Goal: Task Accomplishment & Management: Complete application form

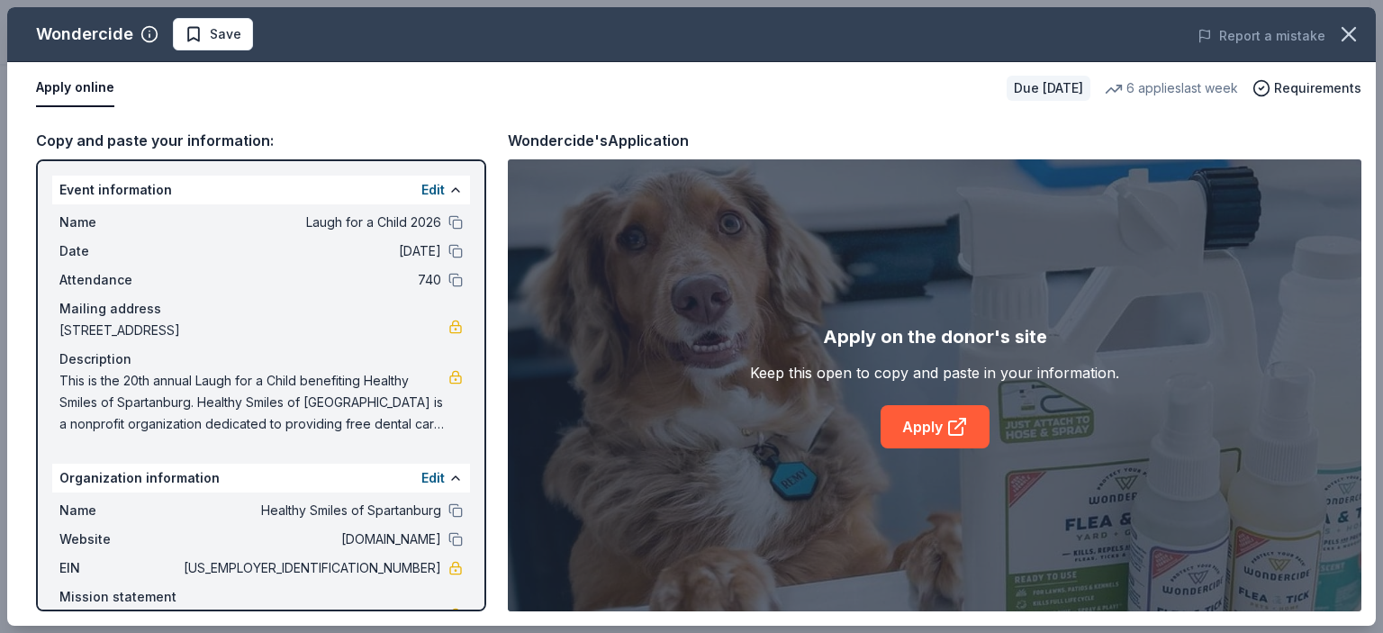
scroll to position [83, 0]
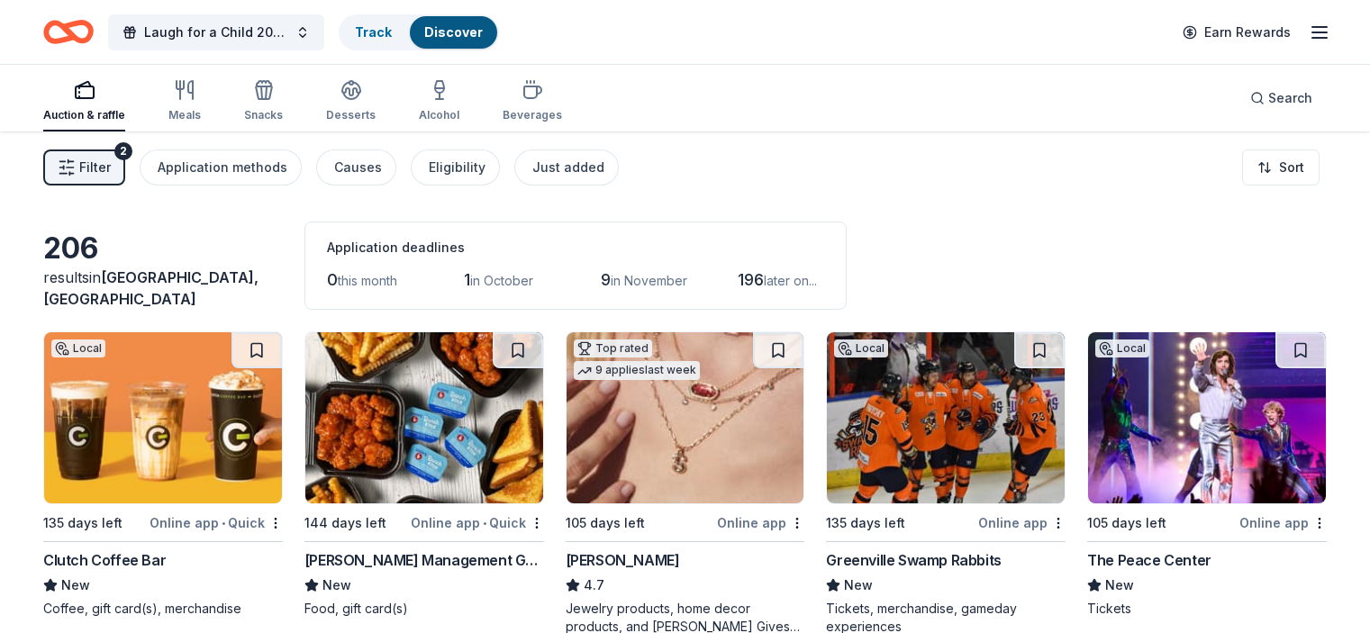
scroll to position [1057, 0]
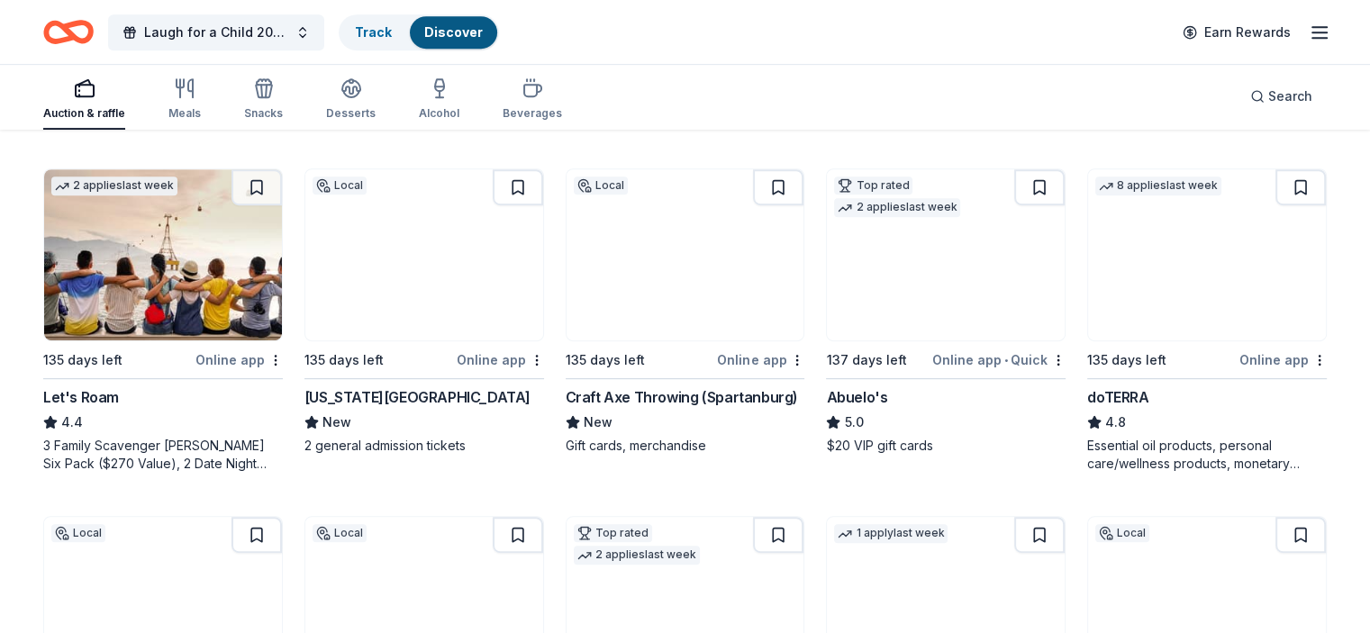
scroll to position [1170, 0]
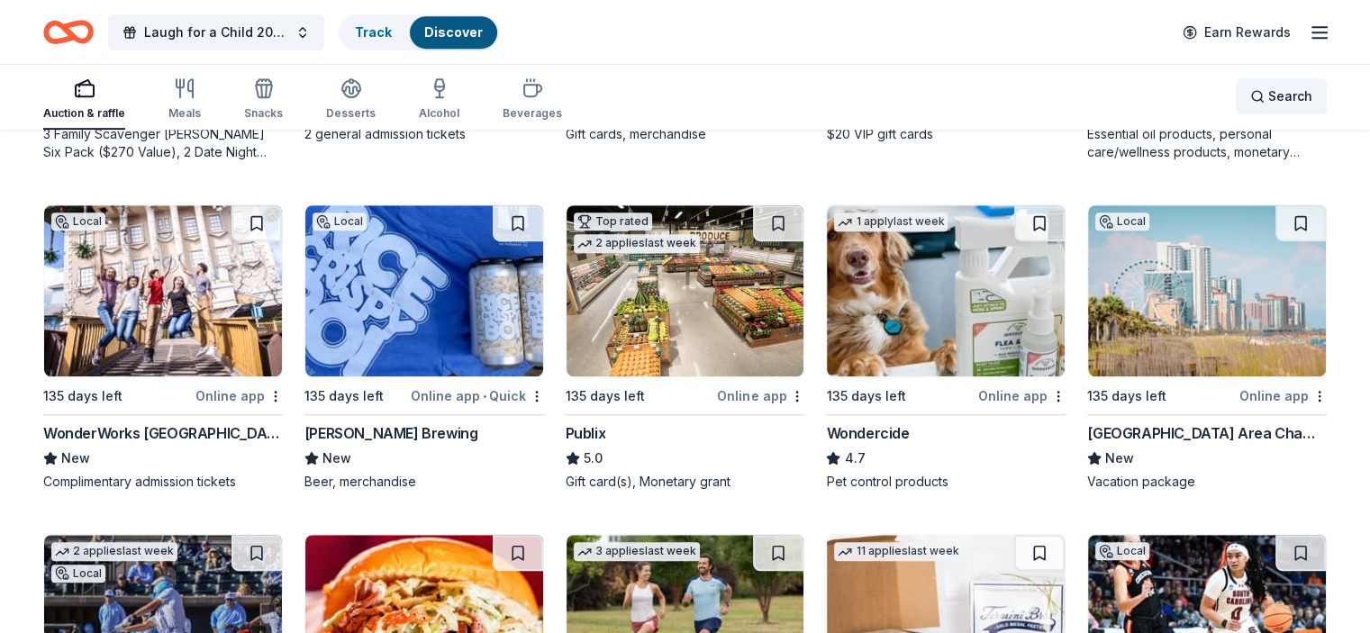
click at [1268, 89] on span "Search" at bounding box center [1290, 97] width 44 height 22
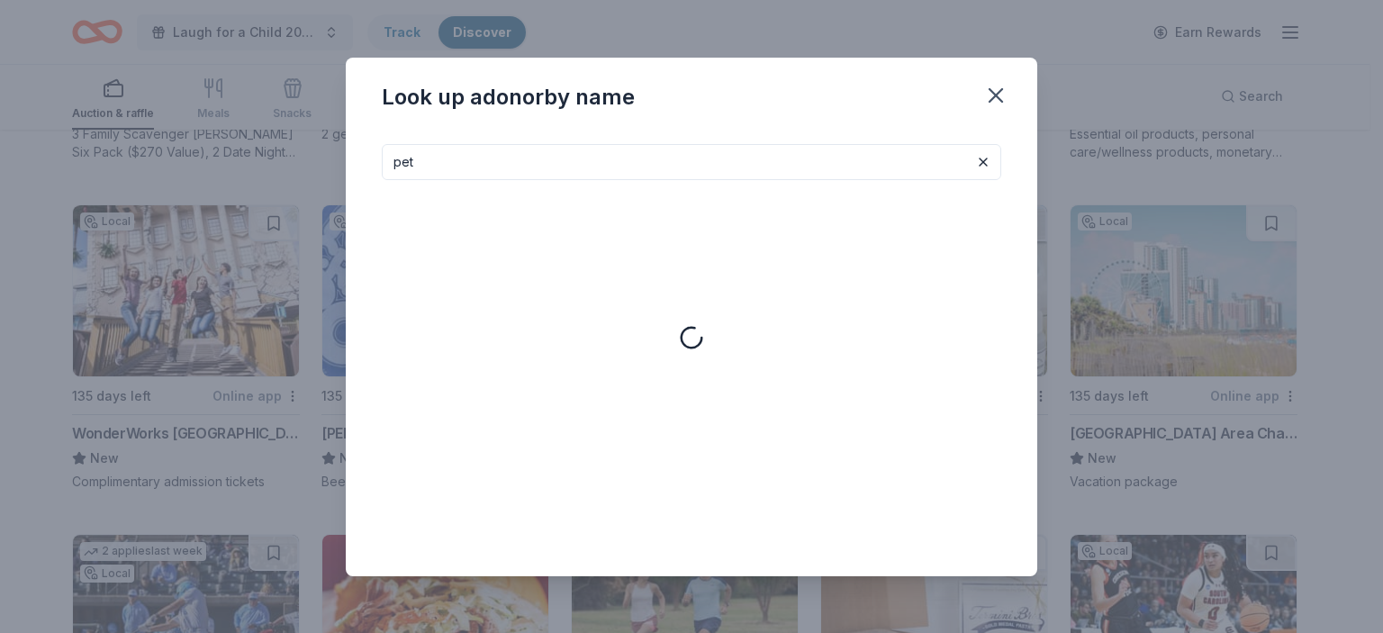
type input "pet"
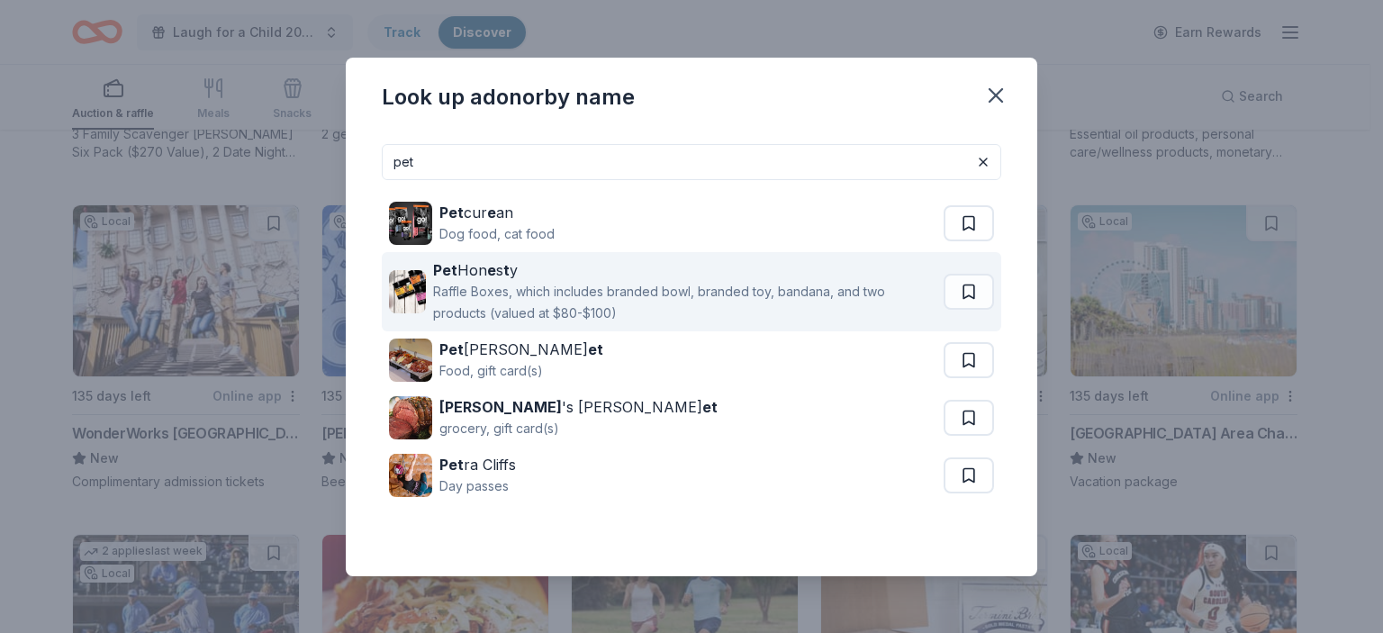
click at [735, 307] on div "Raffle Boxes, which includes branded bowl, branded toy, bandana, and two produc…" at bounding box center [684, 302] width 503 height 43
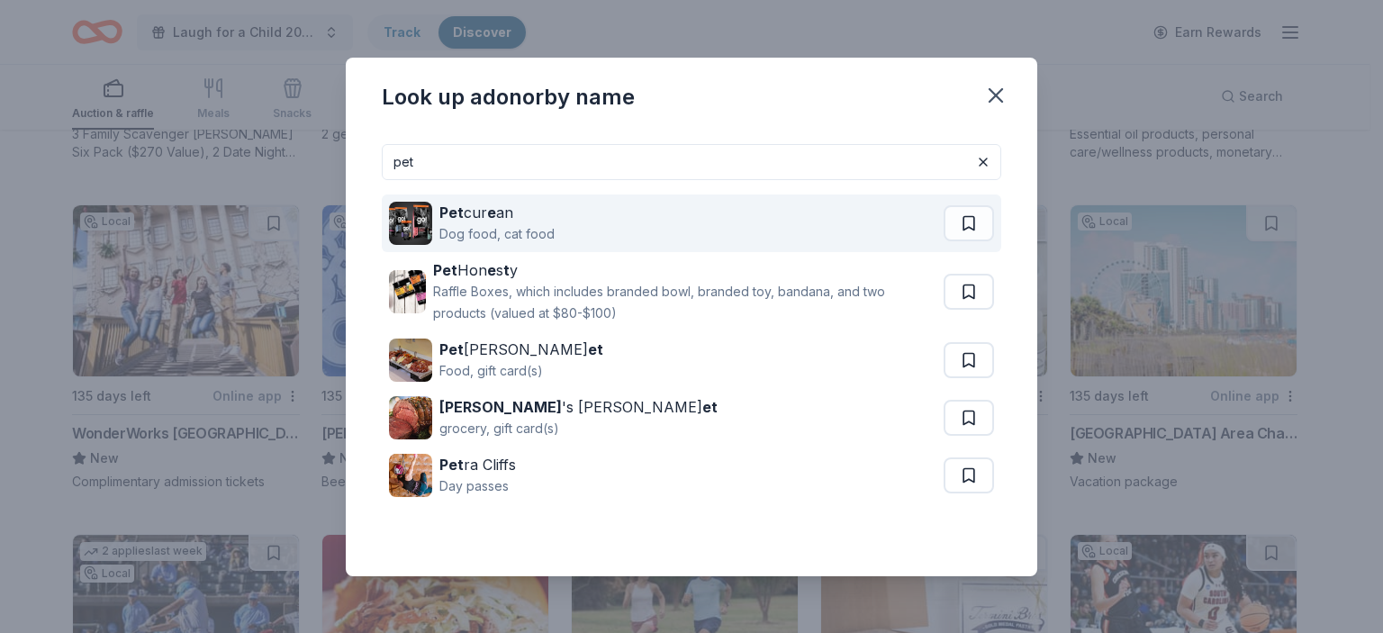
click at [632, 227] on div "Pet cur e an Dog food, cat food" at bounding box center [666, 224] width 555 height 58
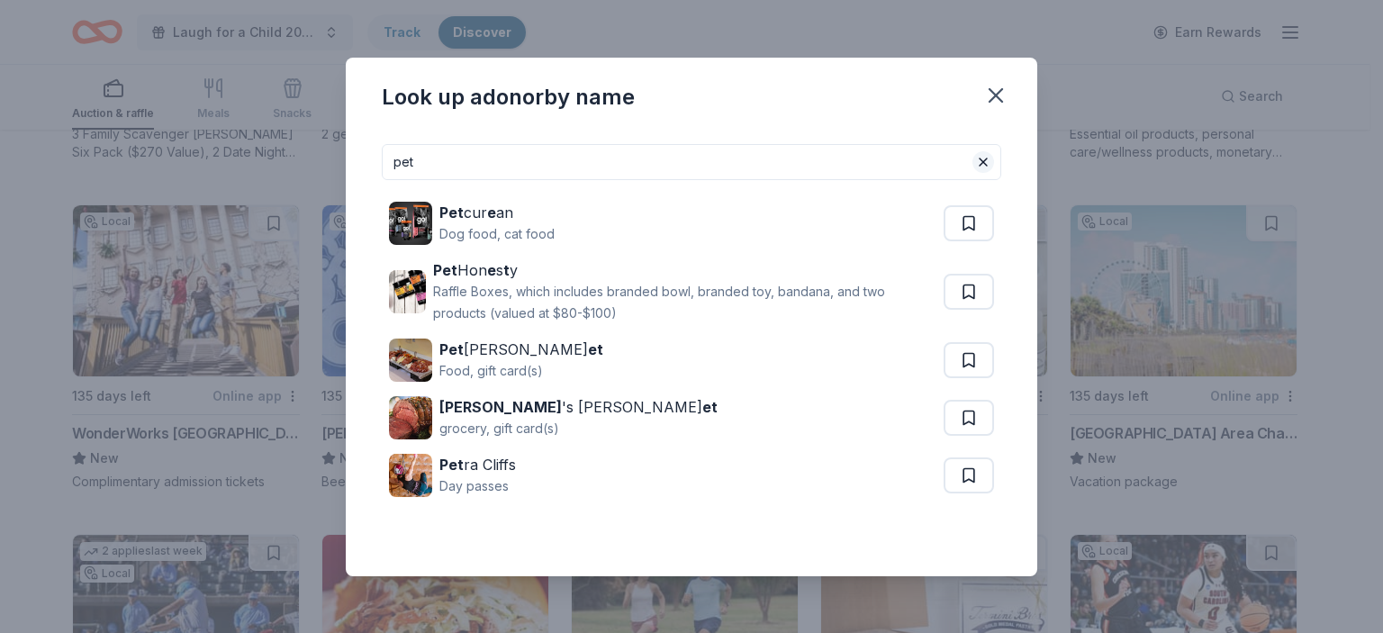
click at [985, 166] on button at bounding box center [984, 162] width 22 height 22
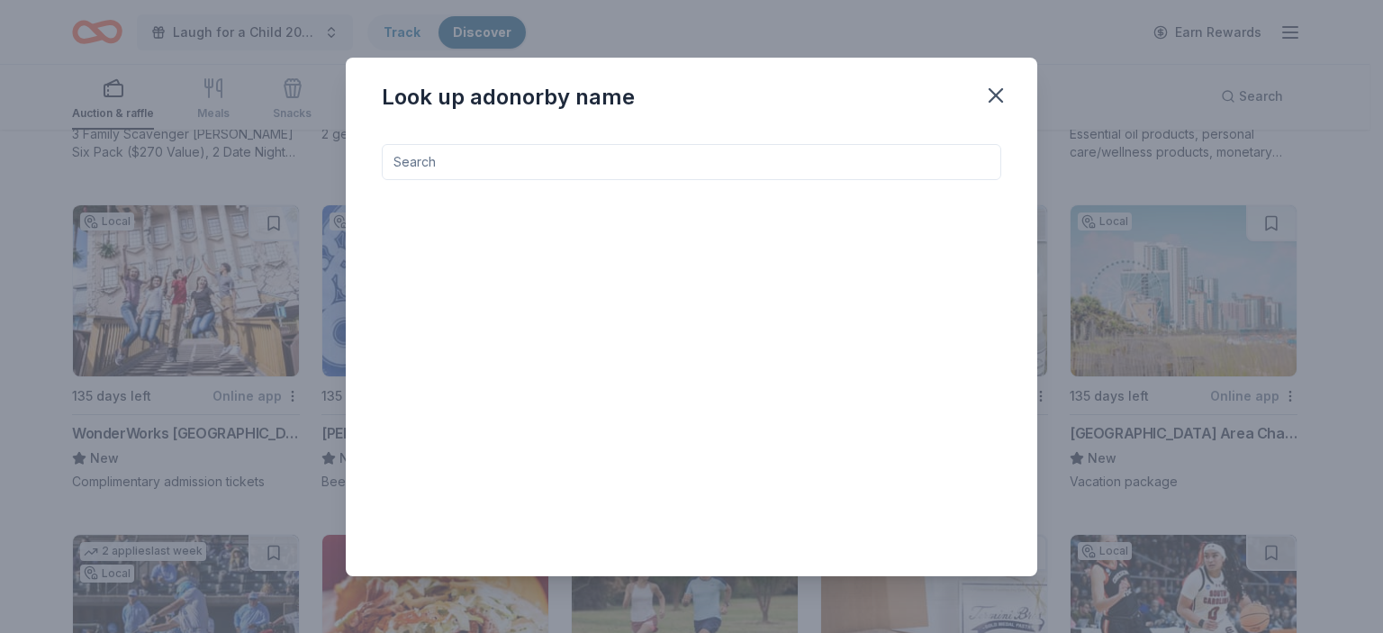
click at [901, 151] on input at bounding box center [692, 162] width 620 height 36
type input "dog"
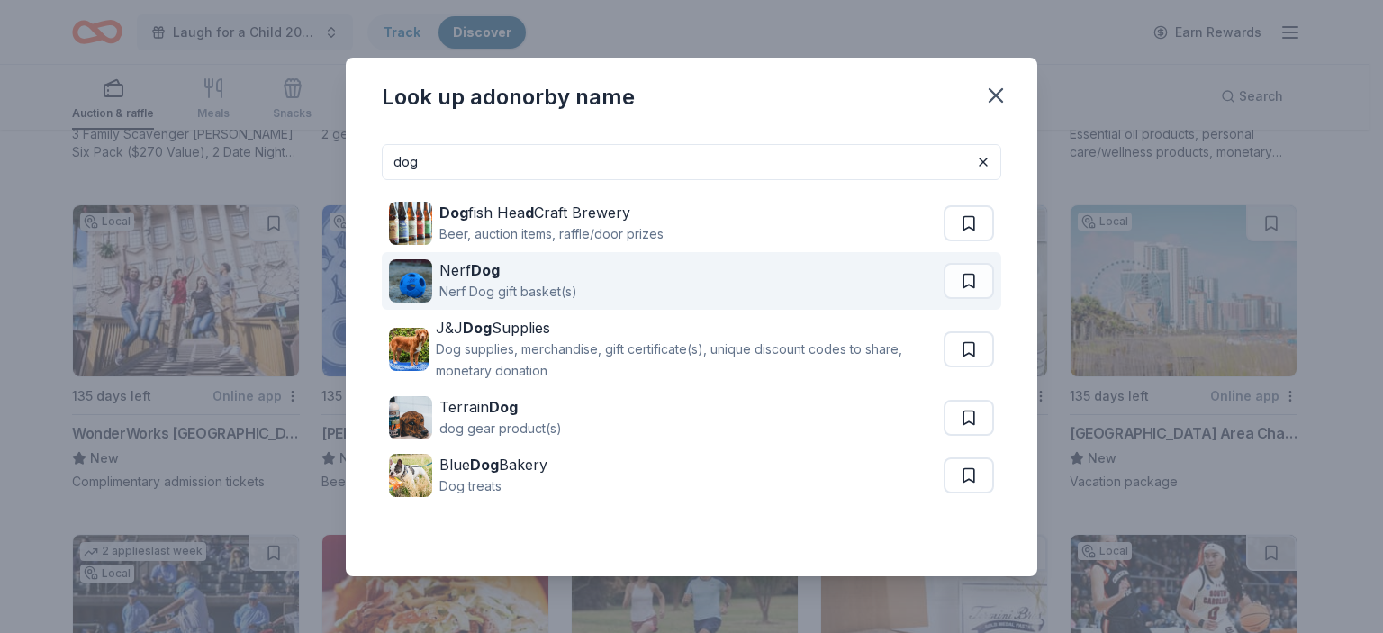
click at [758, 290] on div "Nerf Dog Nerf Dog gift basket(s)" at bounding box center [666, 281] width 555 height 58
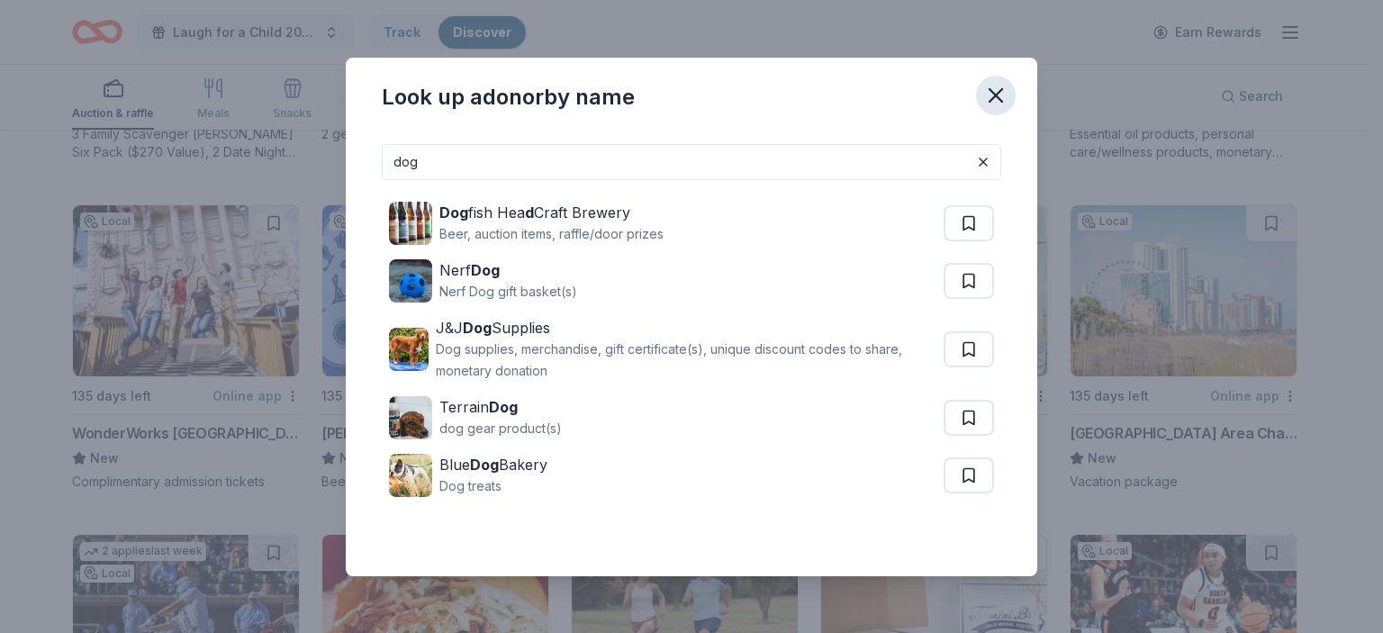
click at [999, 93] on icon "button" at bounding box center [995, 95] width 25 height 25
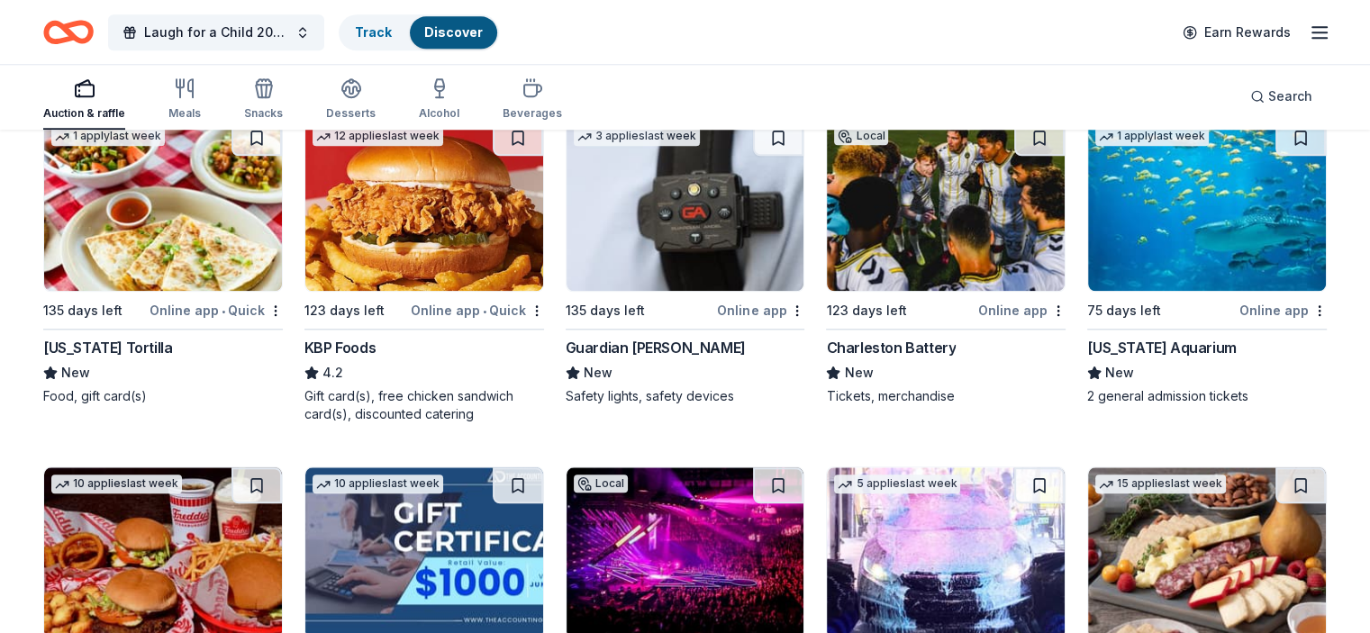
scroll to position [1896, 0]
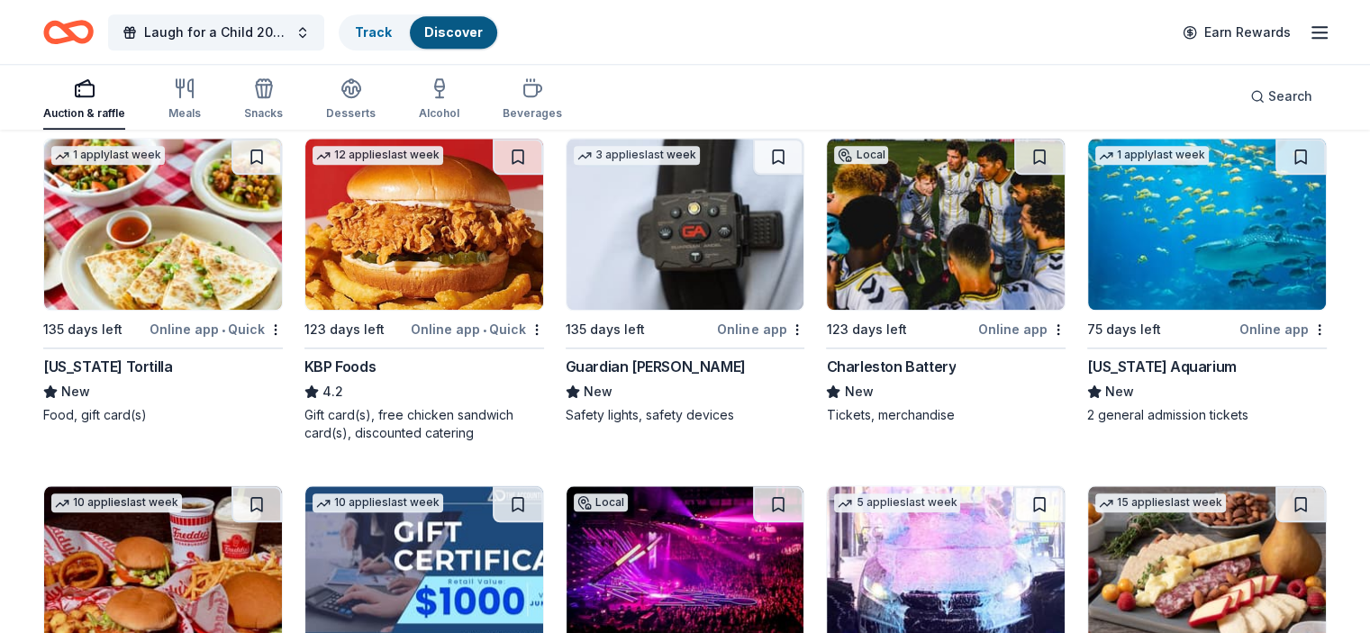
click at [678, 201] on img at bounding box center [685, 224] width 238 height 171
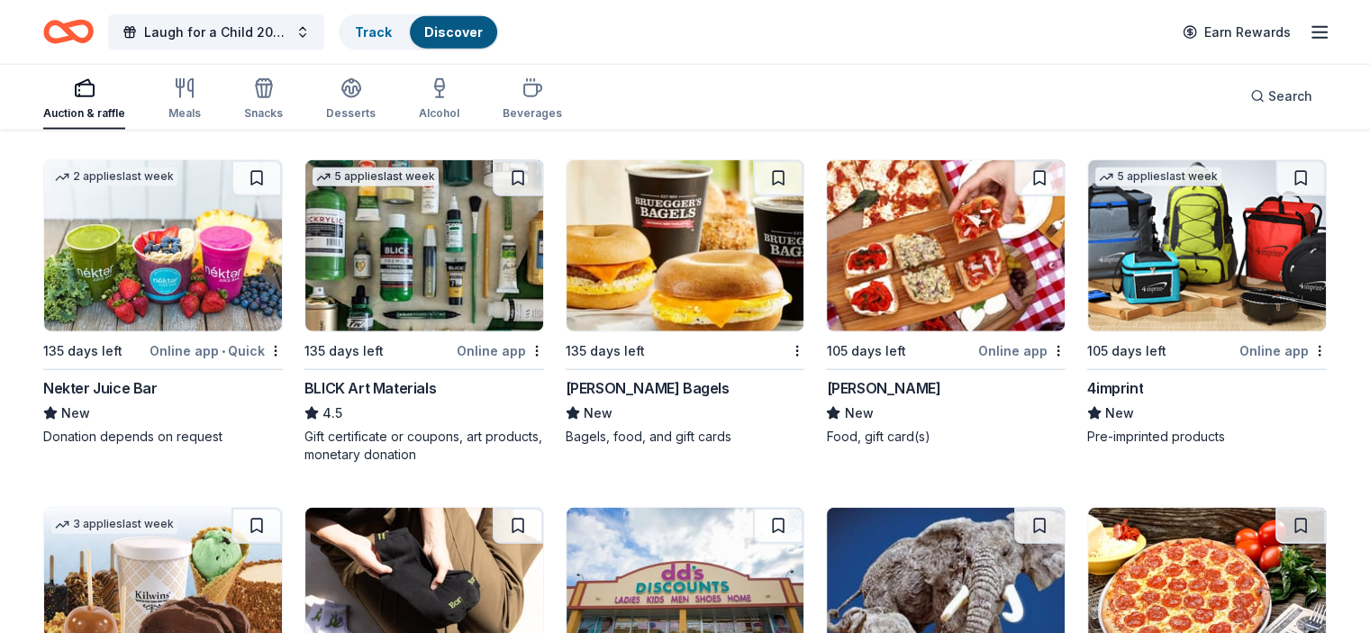
scroll to position [3883, 0]
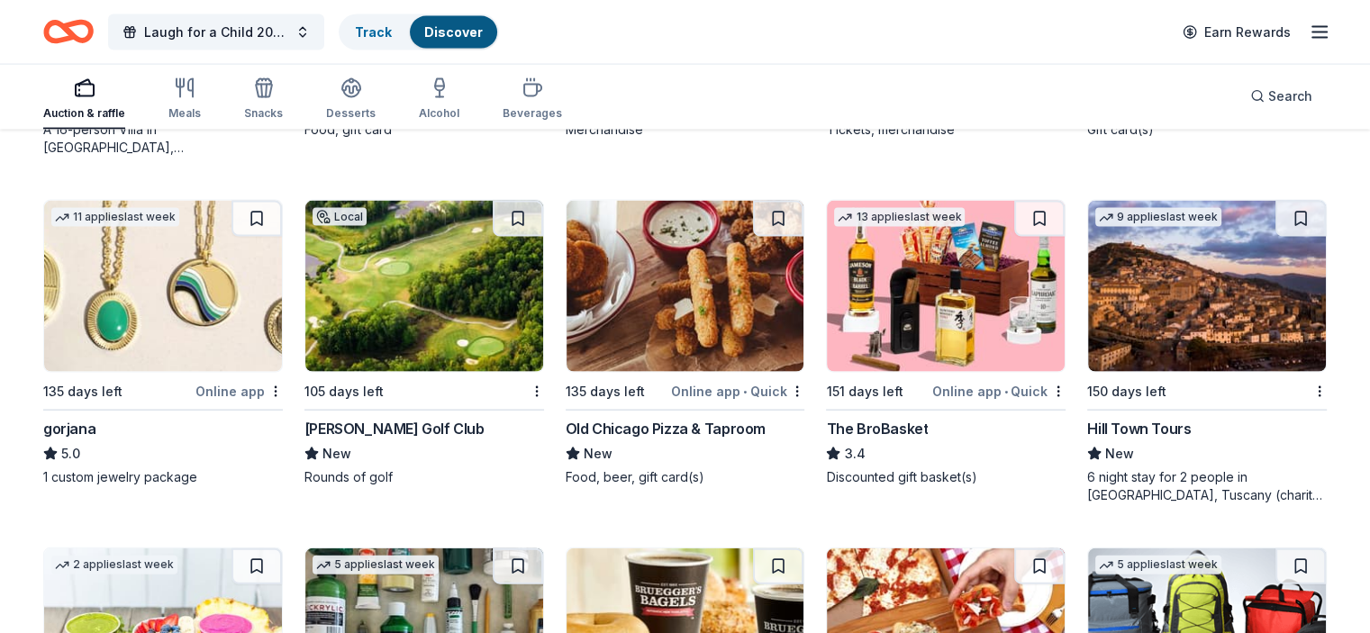
click at [958, 341] on img at bounding box center [946, 286] width 238 height 171
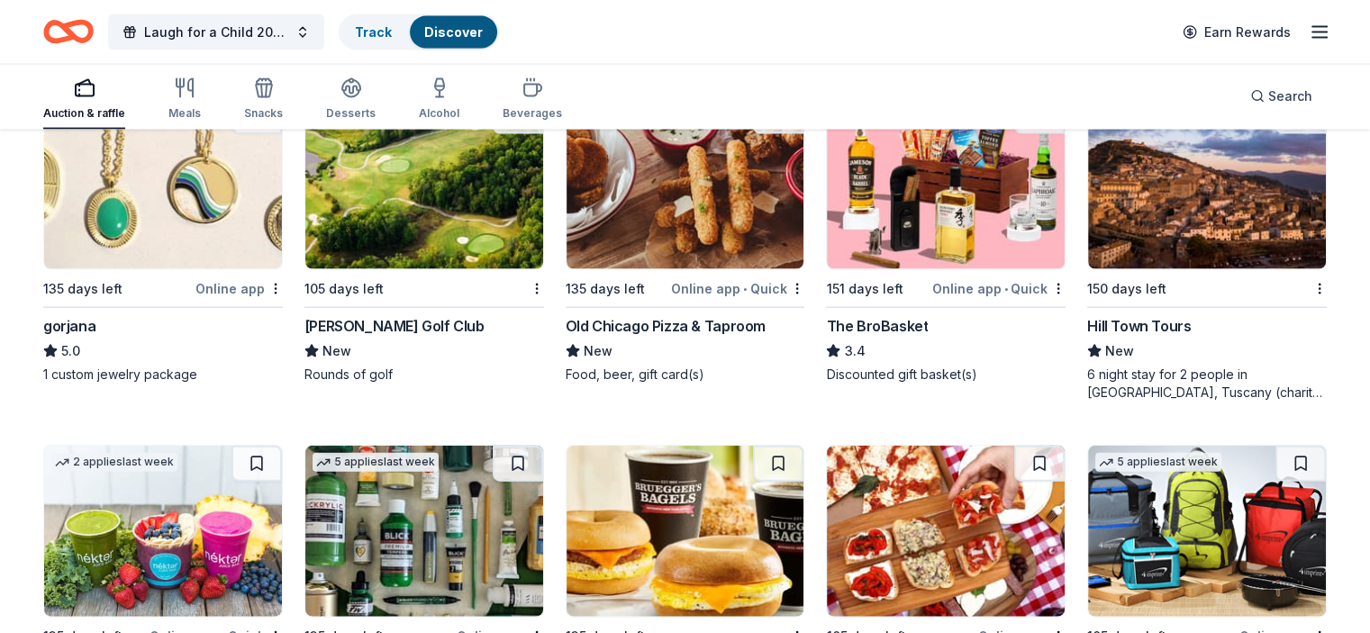
scroll to position [3980, 0]
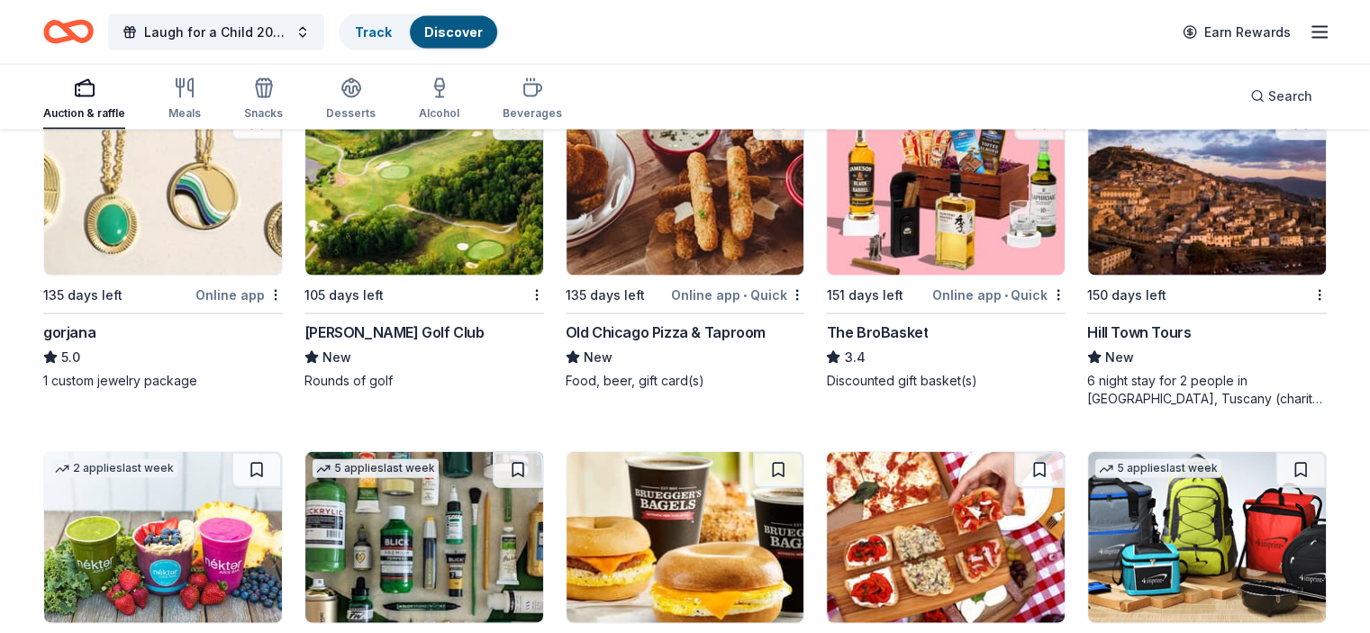
click at [220, 212] on img at bounding box center [163, 189] width 238 height 171
click at [1268, 102] on span "Search" at bounding box center [1290, 97] width 44 height 22
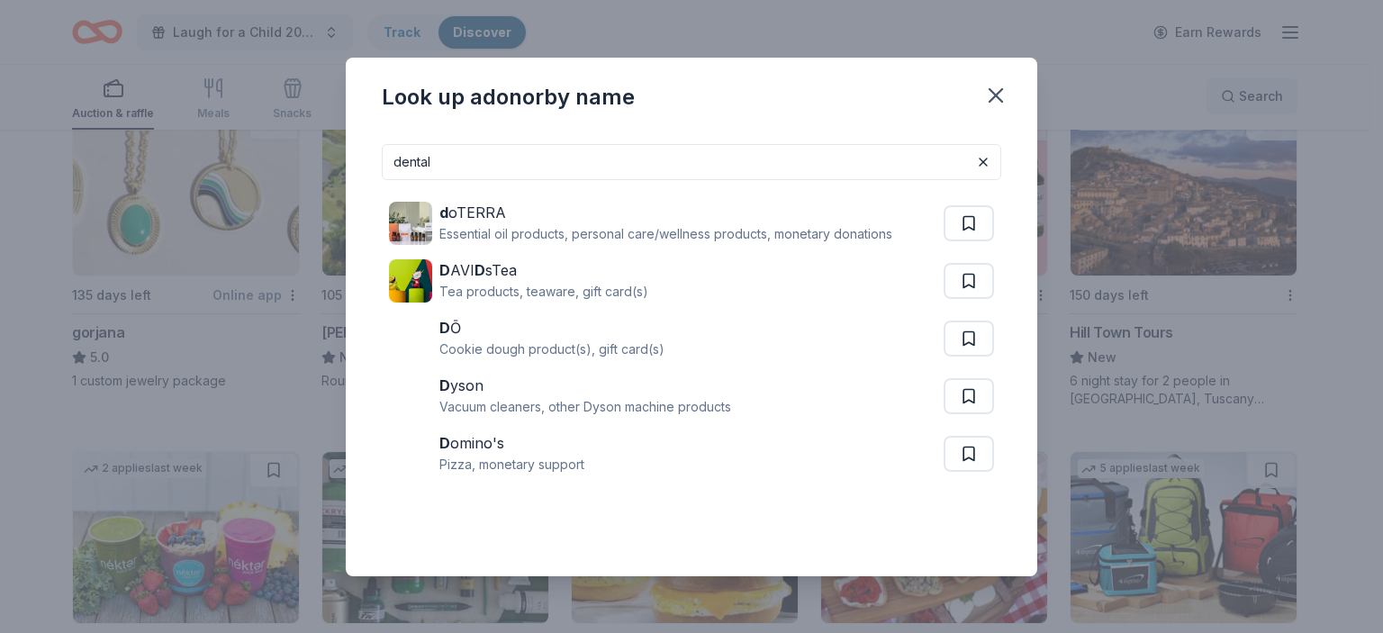
type input "dental"
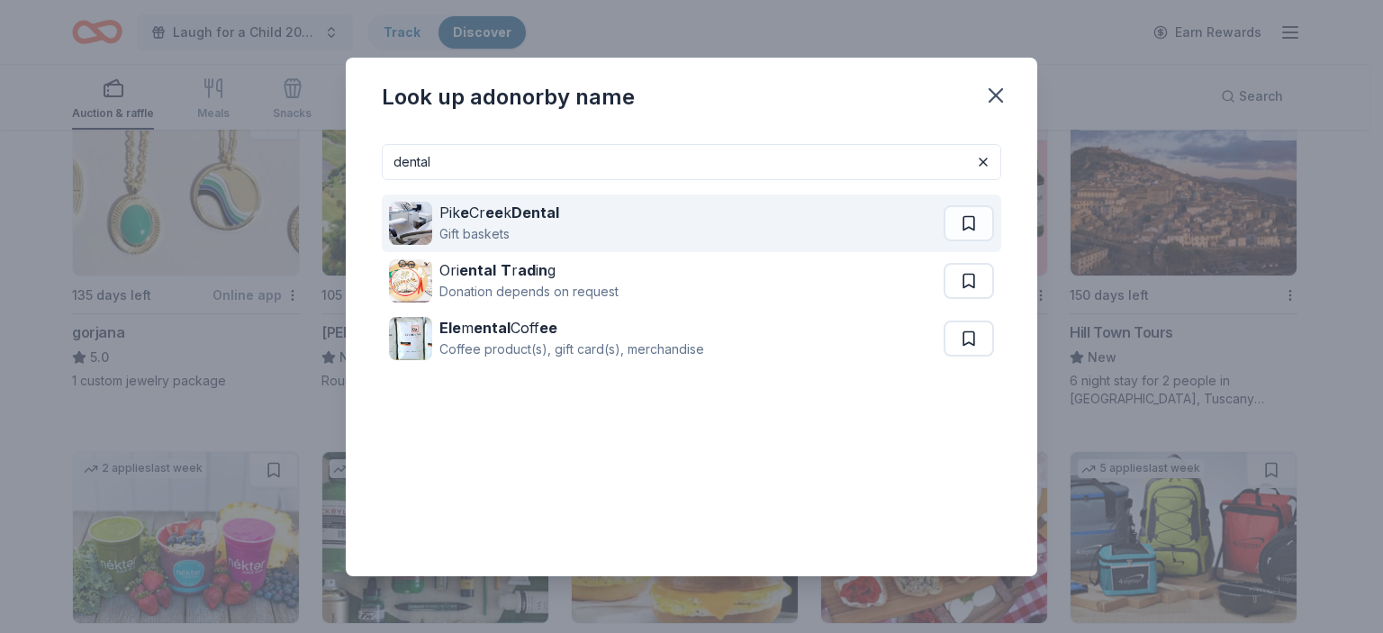
click at [552, 227] on div "Gift baskets" at bounding box center [499, 234] width 120 height 22
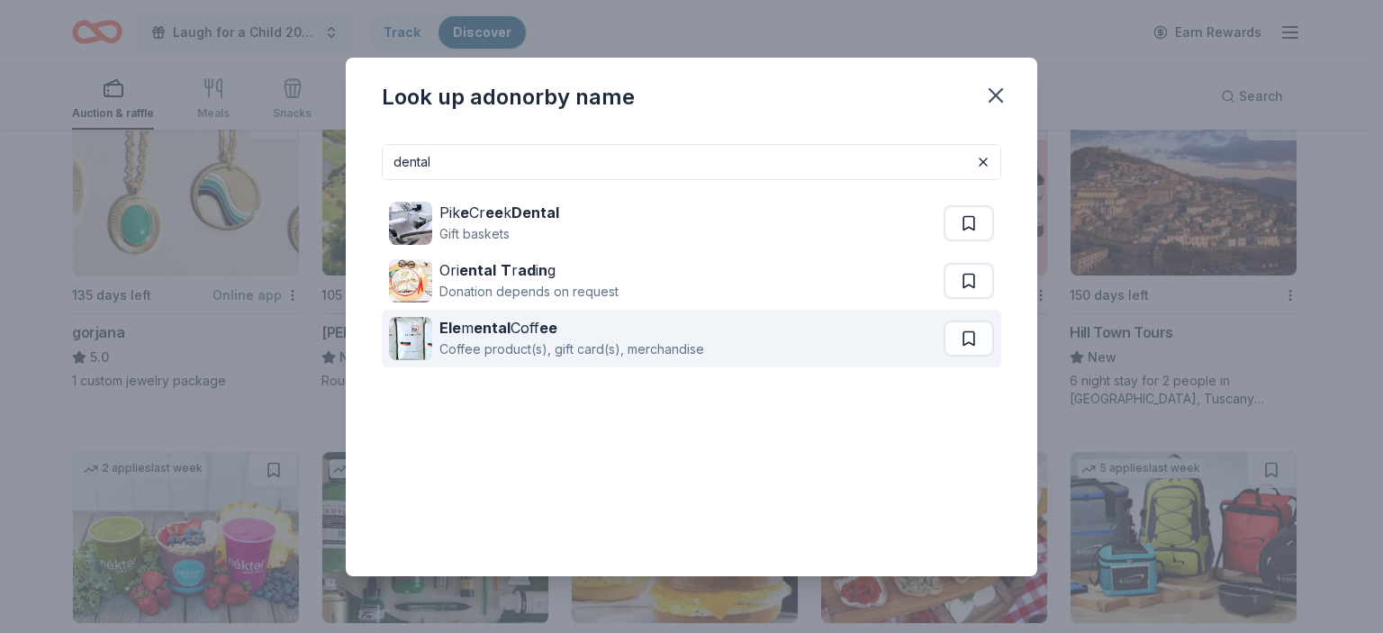
click at [656, 349] on div "Coffee product(s), gift card(s), merchandise" at bounding box center [571, 350] width 265 height 22
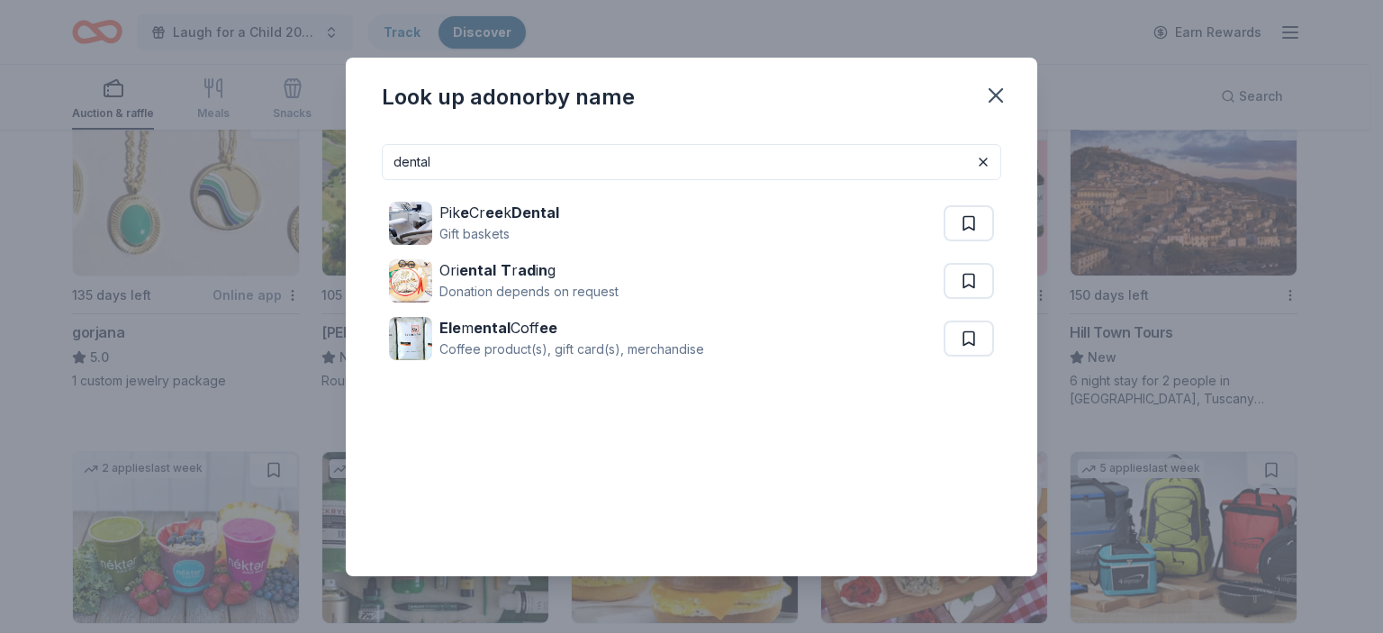
drag, startPoint x: 998, startPoint y: 98, endPoint x: 1052, endPoint y: 225, distance: 138.0
click at [998, 98] on icon "button" at bounding box center [995, 95] width 25 height 25
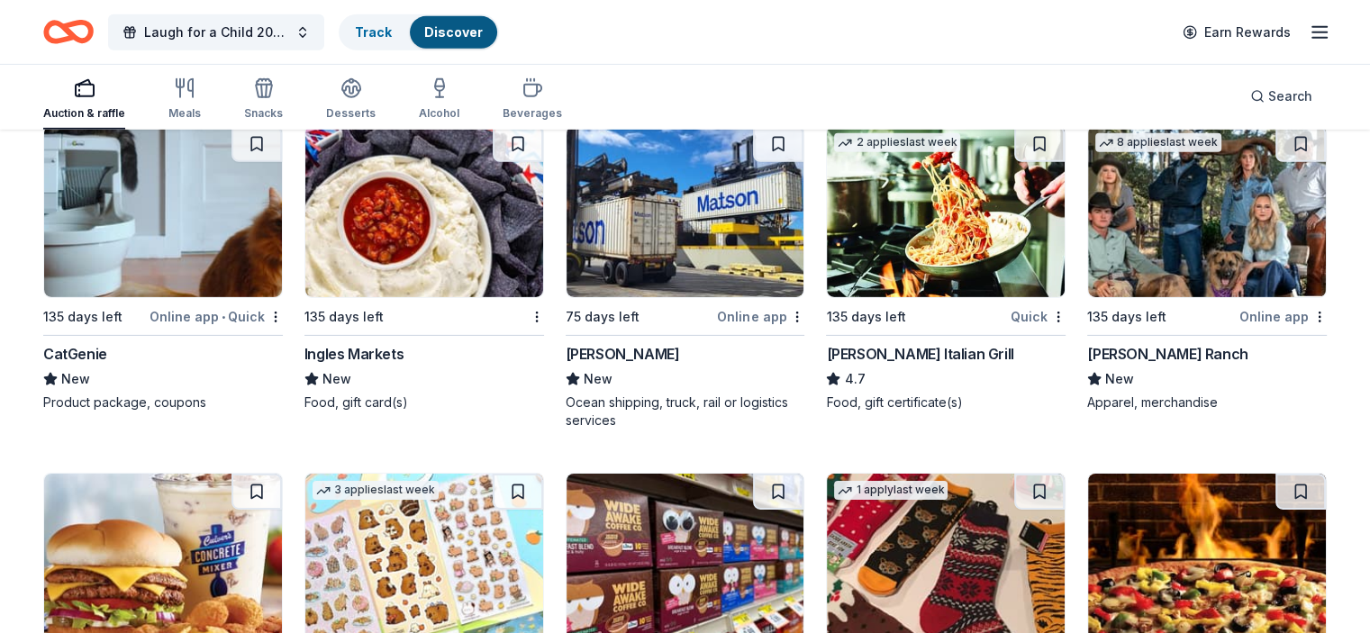
scroll to position [5704, 0]
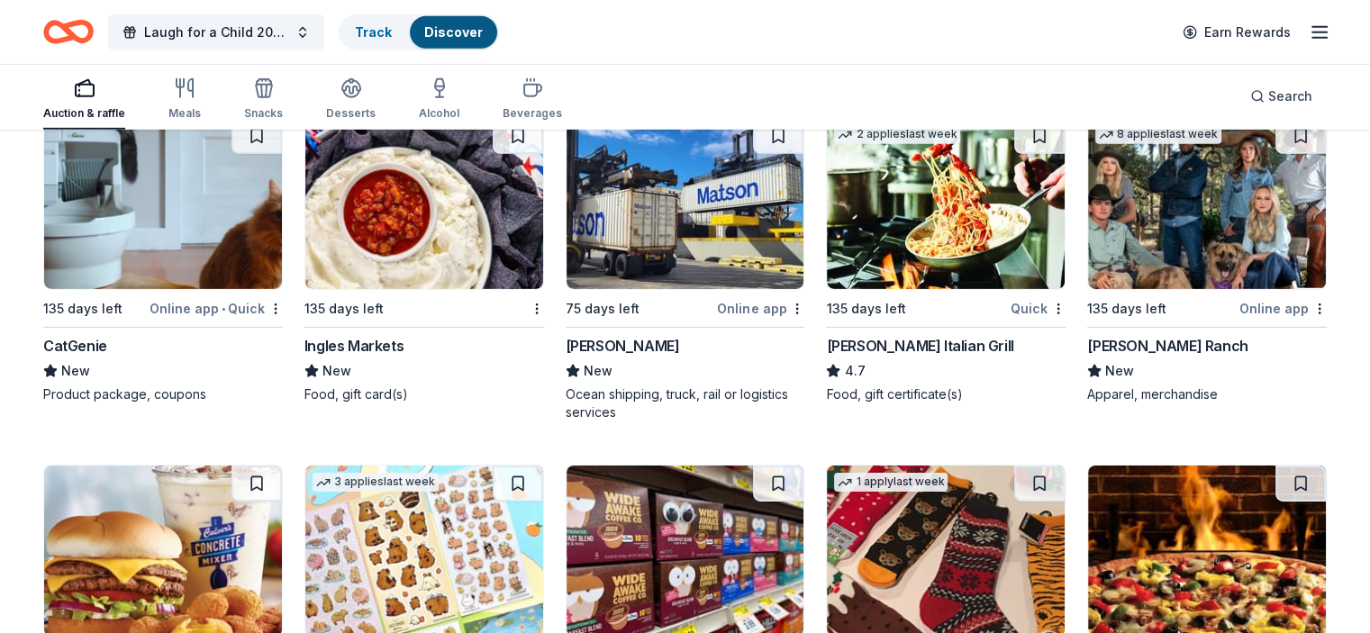
click at [231, 269] on img at bounding box center [163, 203] width 238 height 171
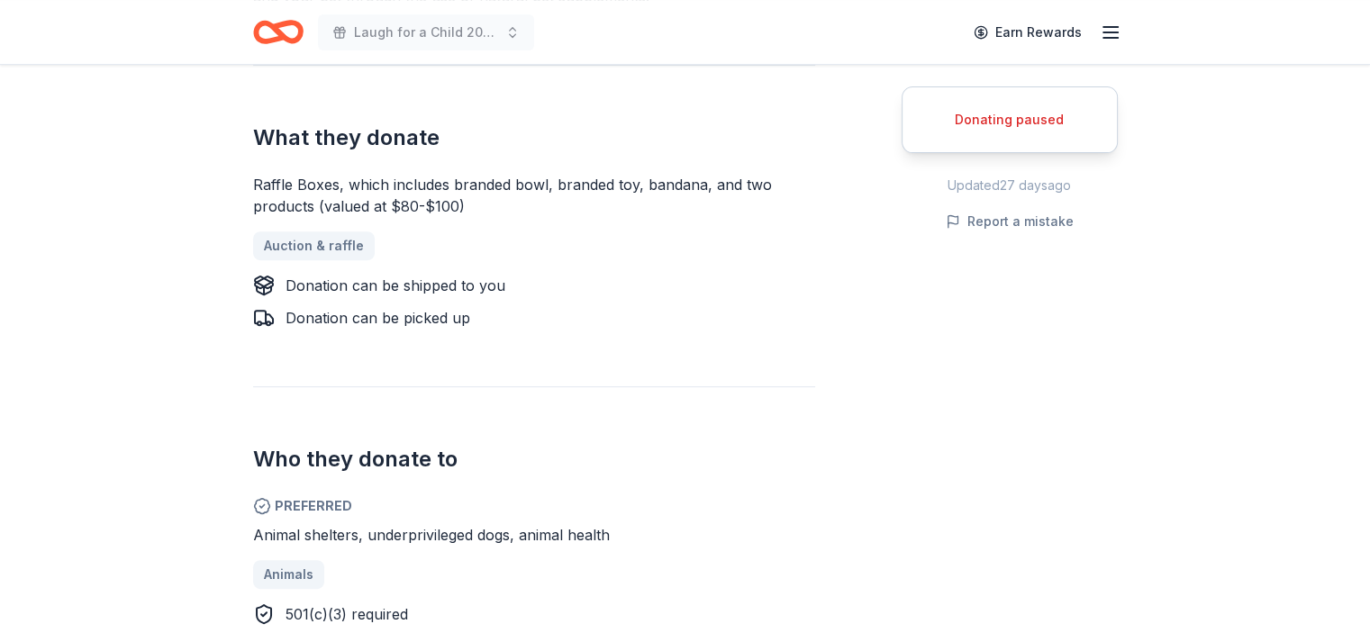
scroll to position [1011, 0]
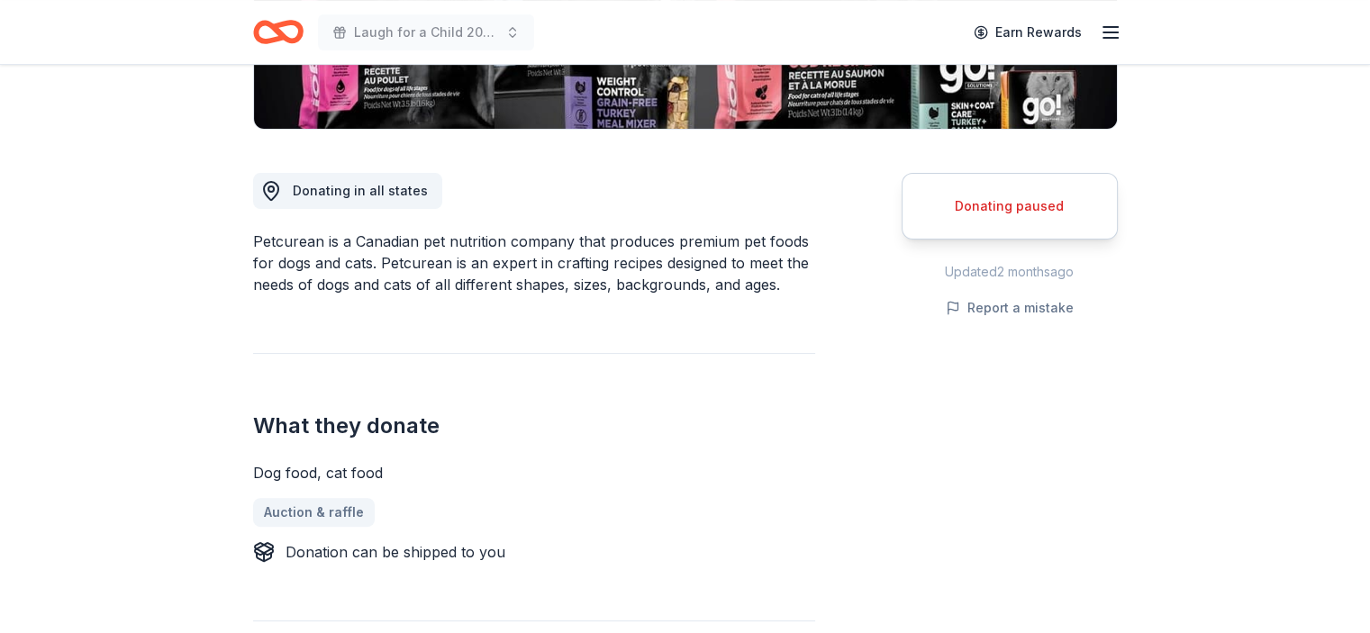
scroll to position [475, 0]
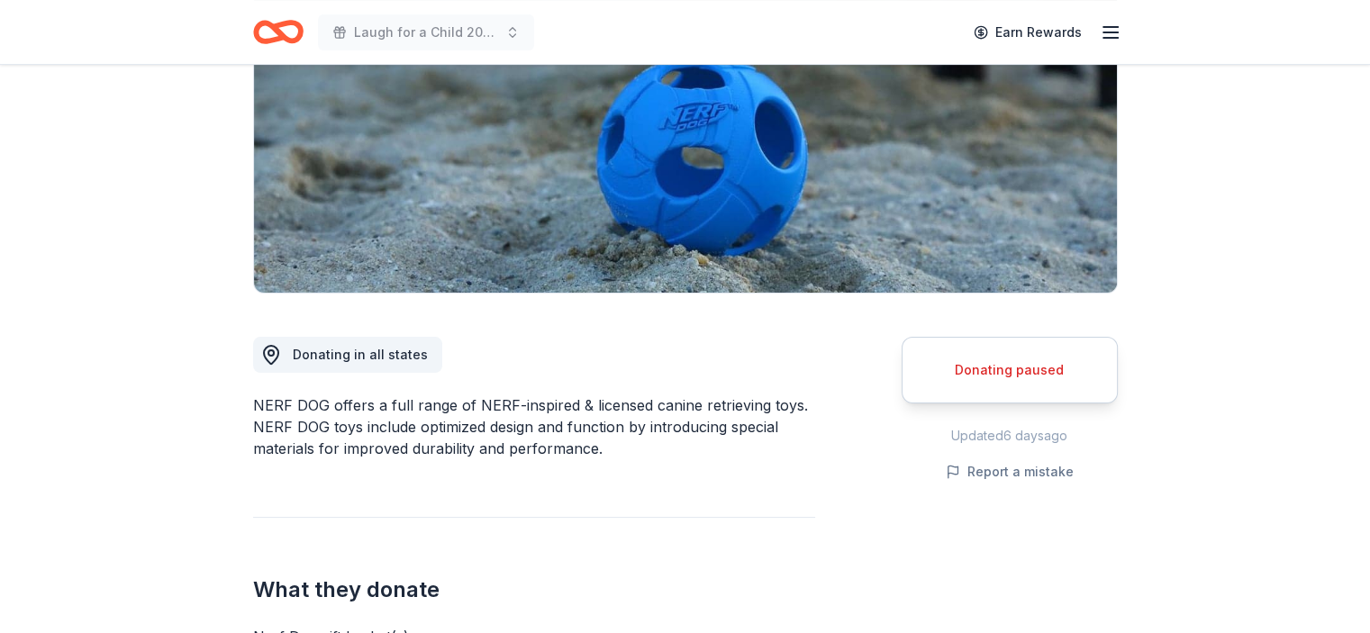
scroll to position [268, 0]
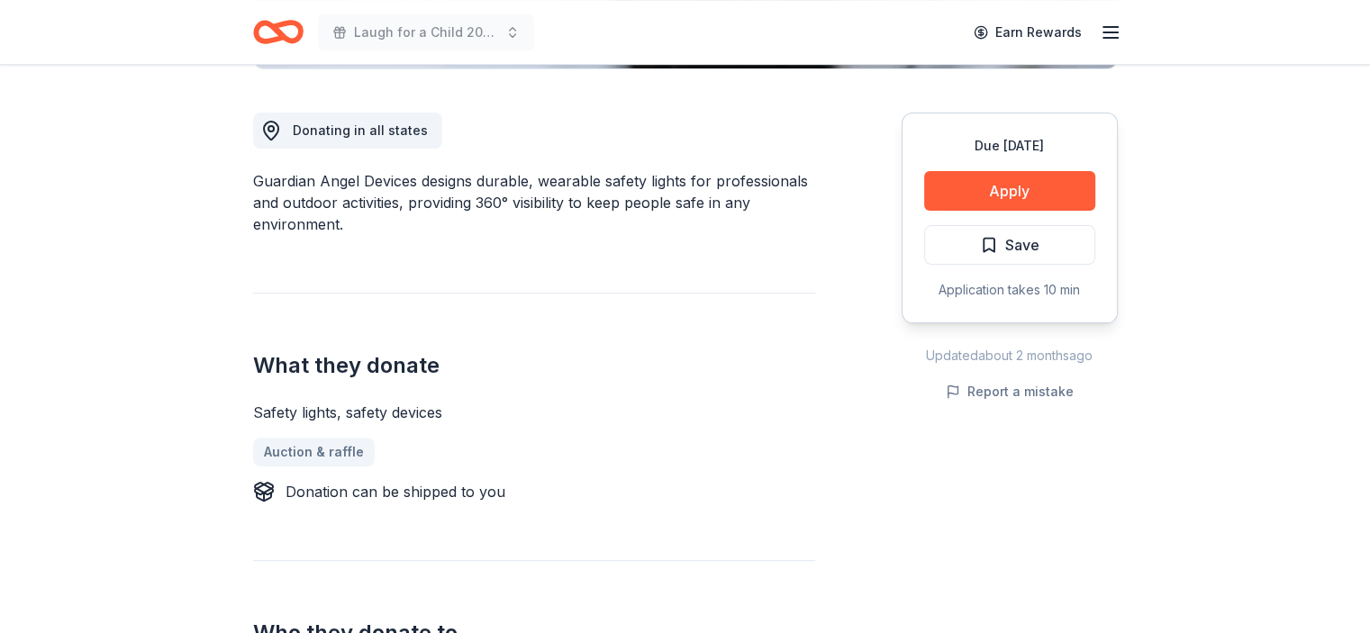
scroll to position [481, 0]
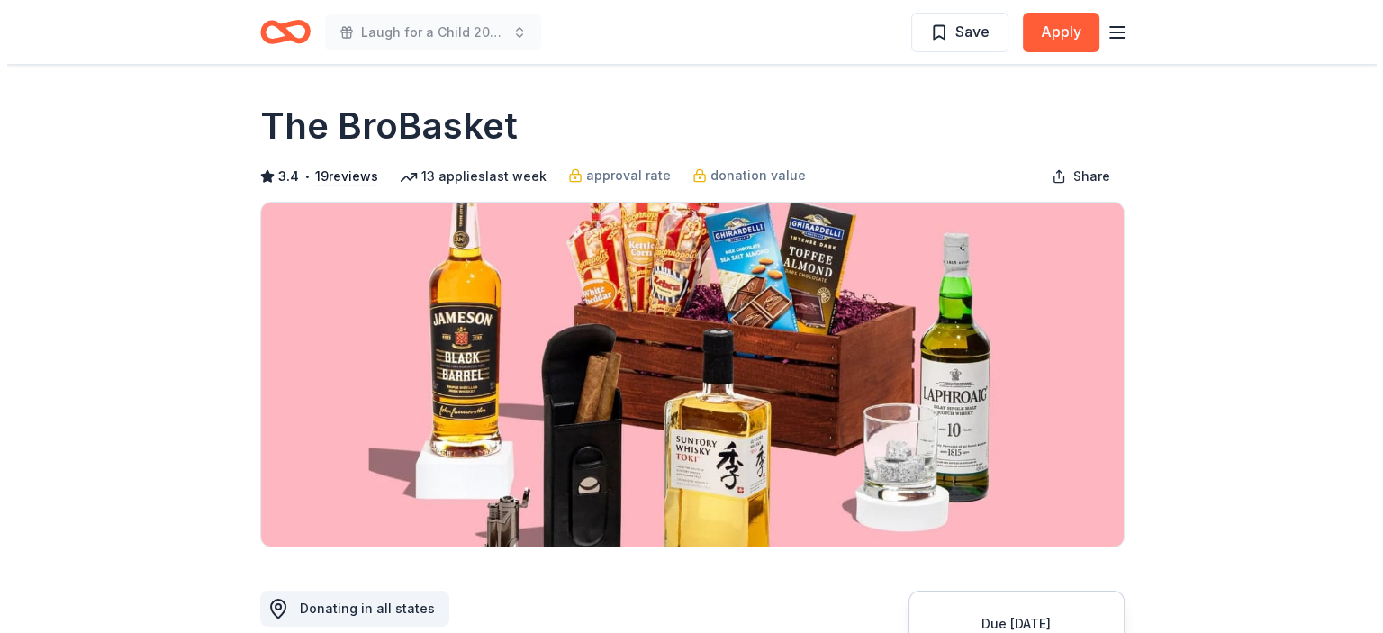
scroll to position [564, 0]
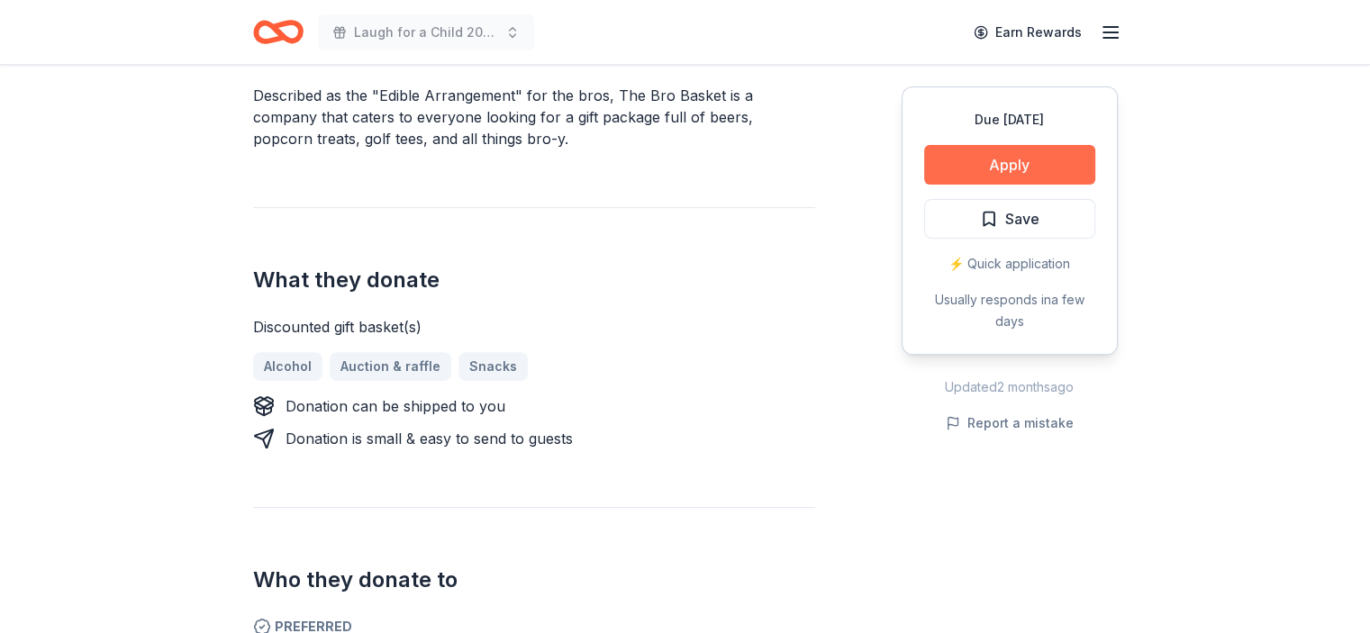
click at [955, 156] on button "Apply" at bounding box center [1009, 165] width 171 height 40
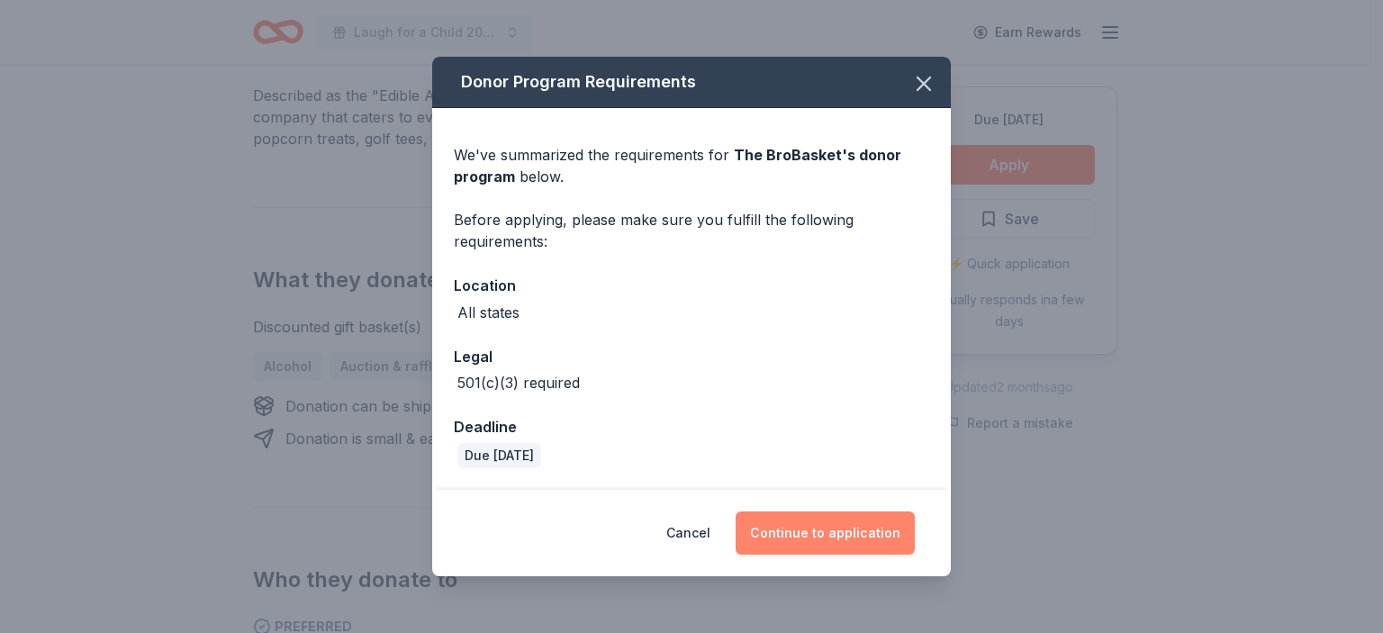
click at [795, 522] on button "Continue to application" at bounding box center [825, 533] width 179 height 43
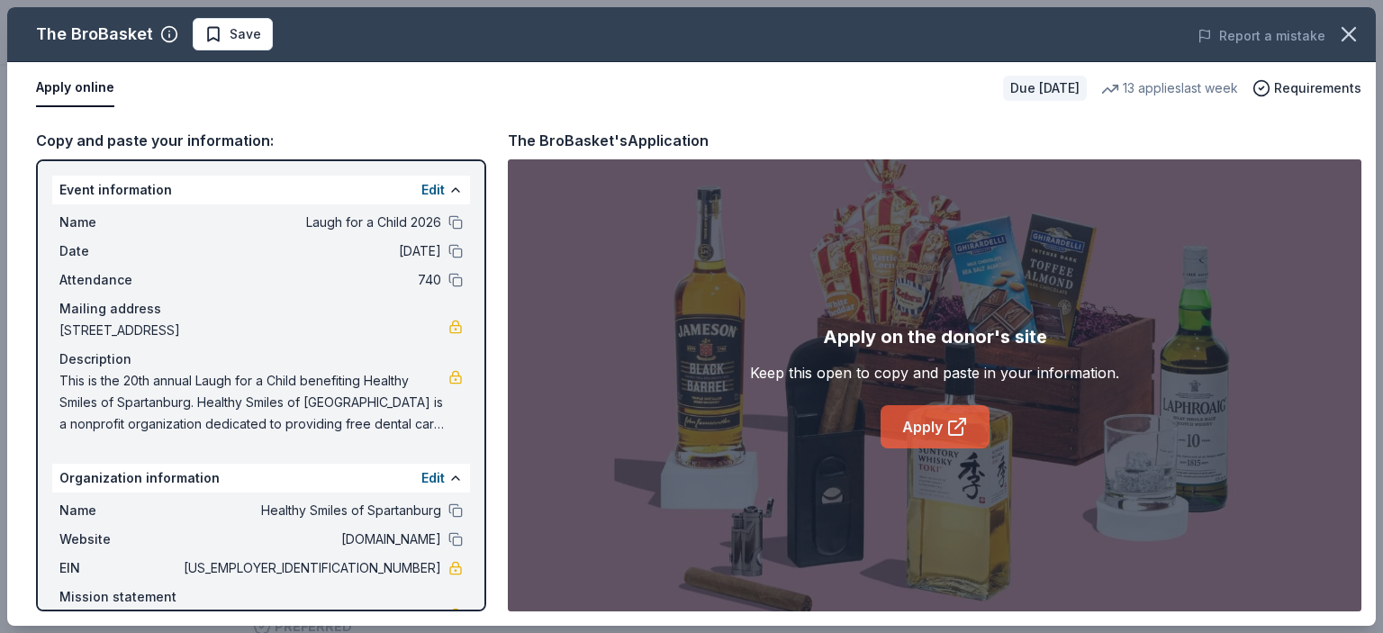
click at [951, 425] on icon at bounding box center [957, 427] width 22 height 22
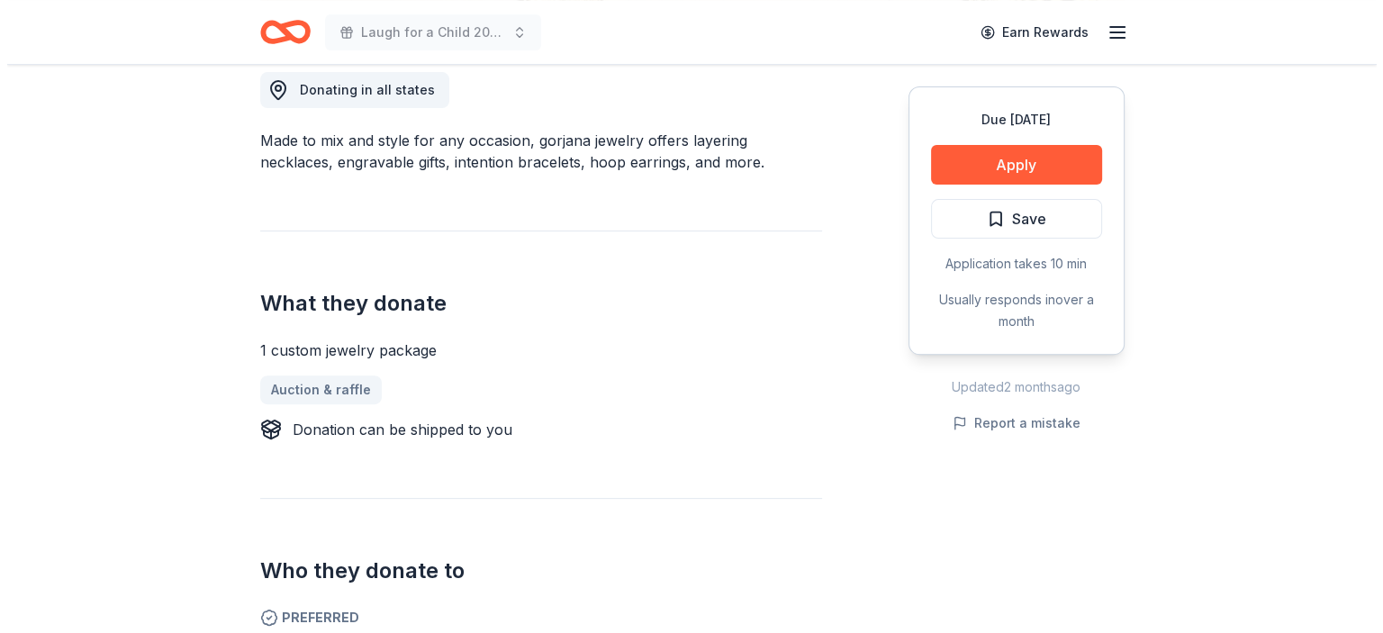
scroll to position [504, 0]
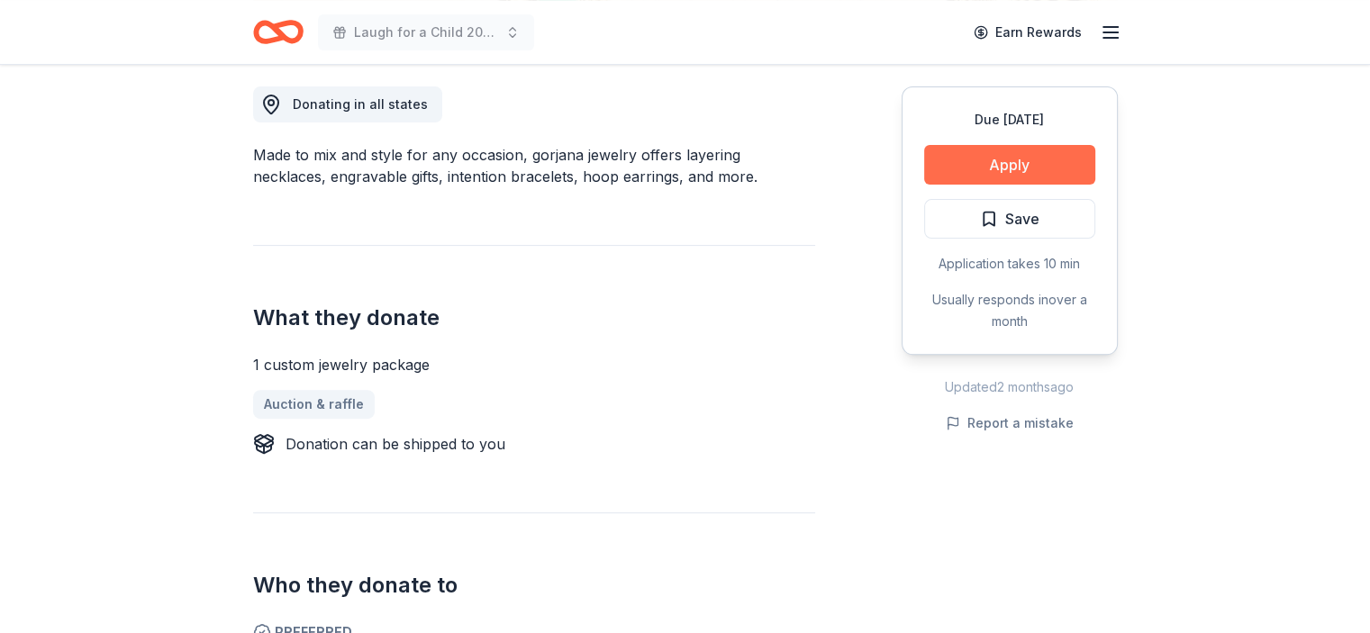
click at [1031, 165] on button "Apply" at bounding box center [1009, 165] width 171 height 40
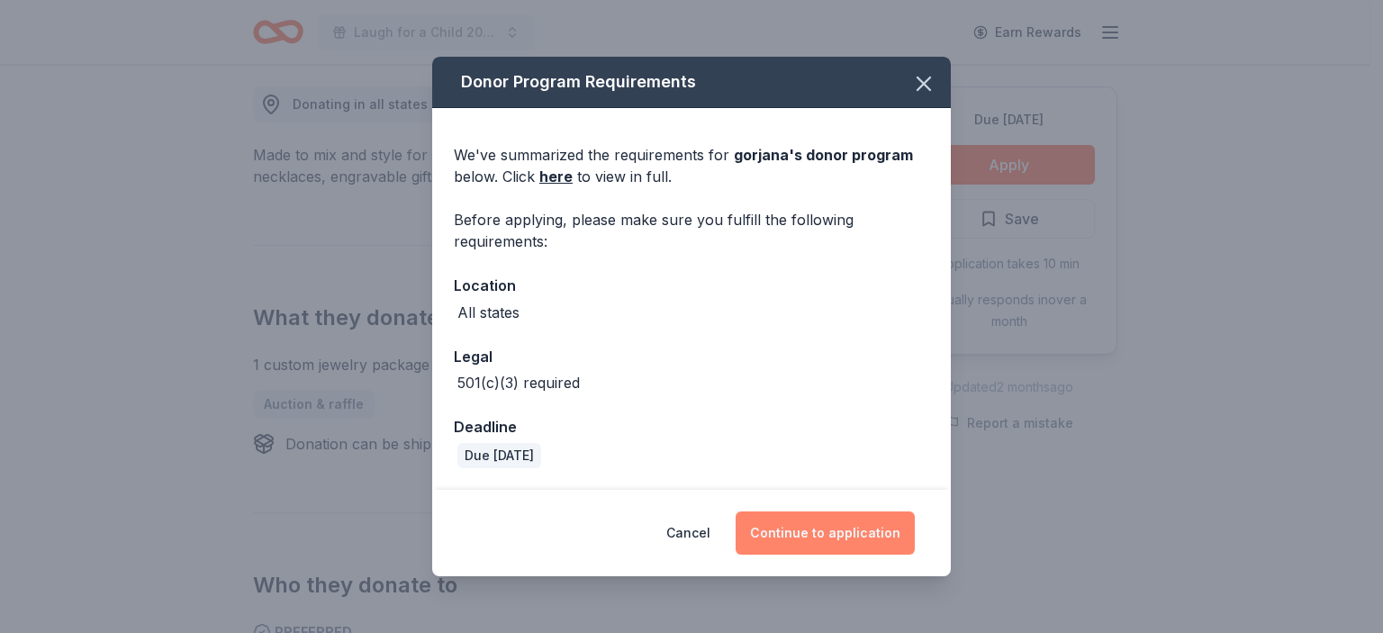
click at [825, 530] on button "Continue to application" at bounding box center [825, 533] width 179 height 43
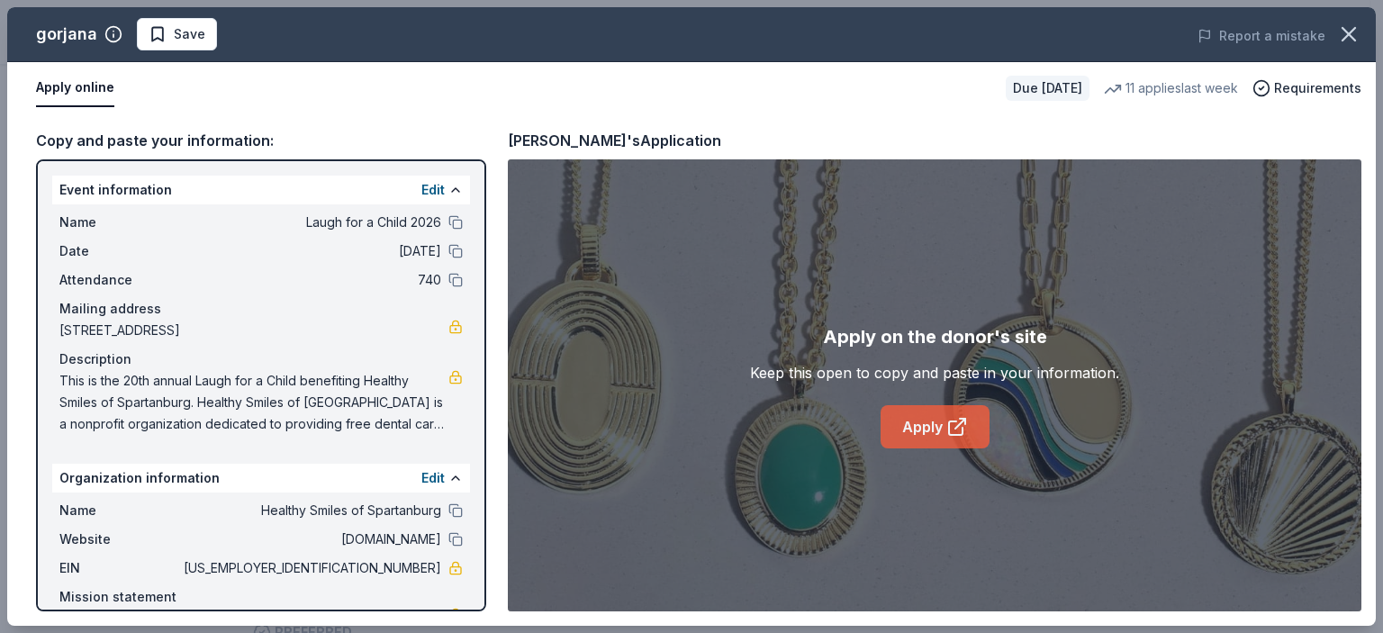
click at [970, 433] on link "Apply" at bounding box center [935, 426] width 109 height 43
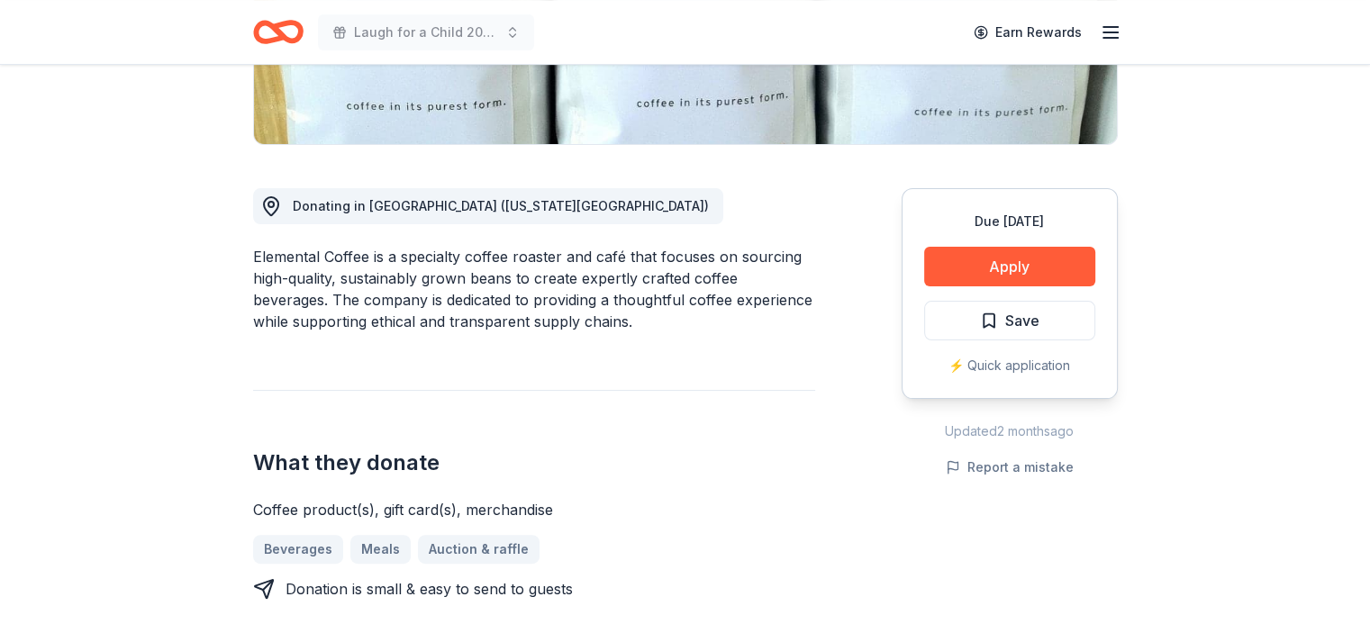
scroll to position [400, 0]
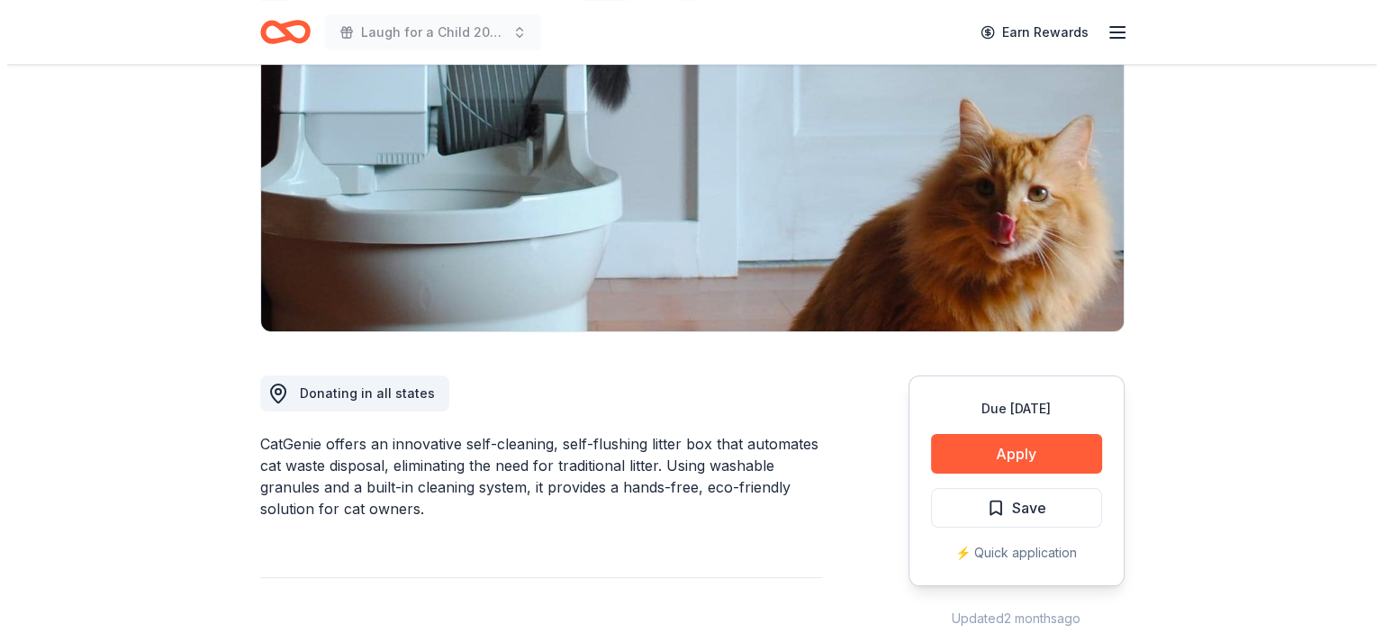
scroll to position [223, 0]
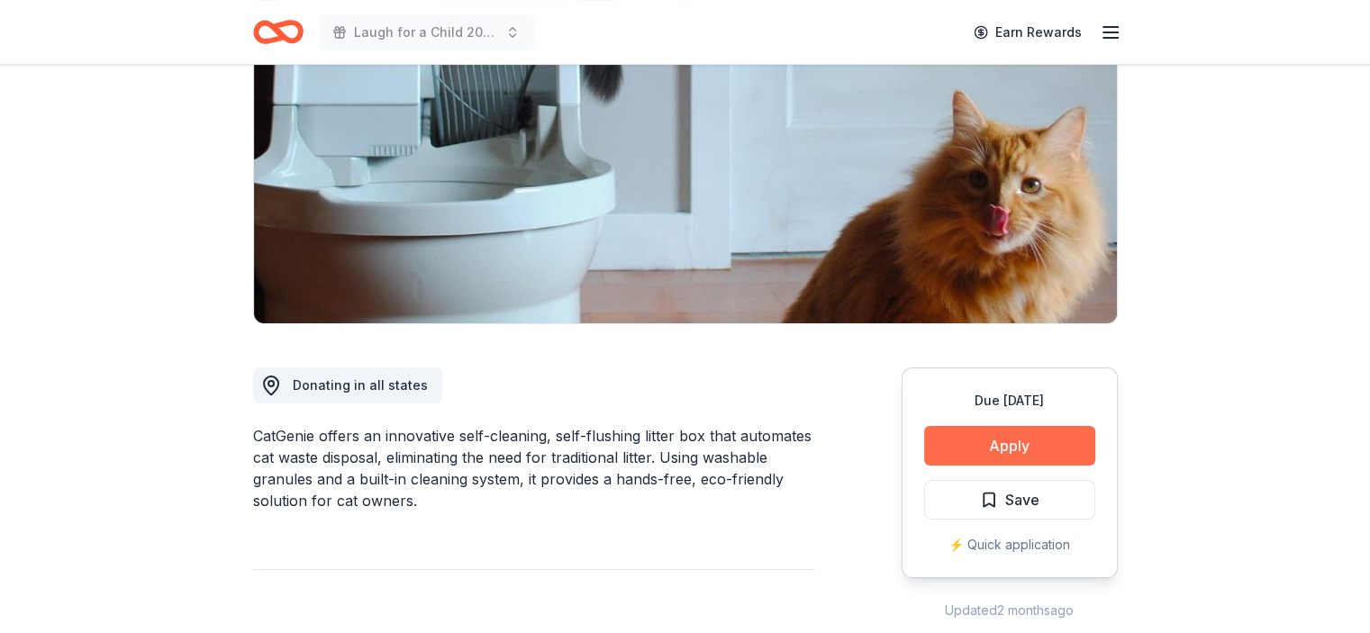
click at [1002, 447] on button "Apply" at bounding box center [1009, 446] width 171 height 40
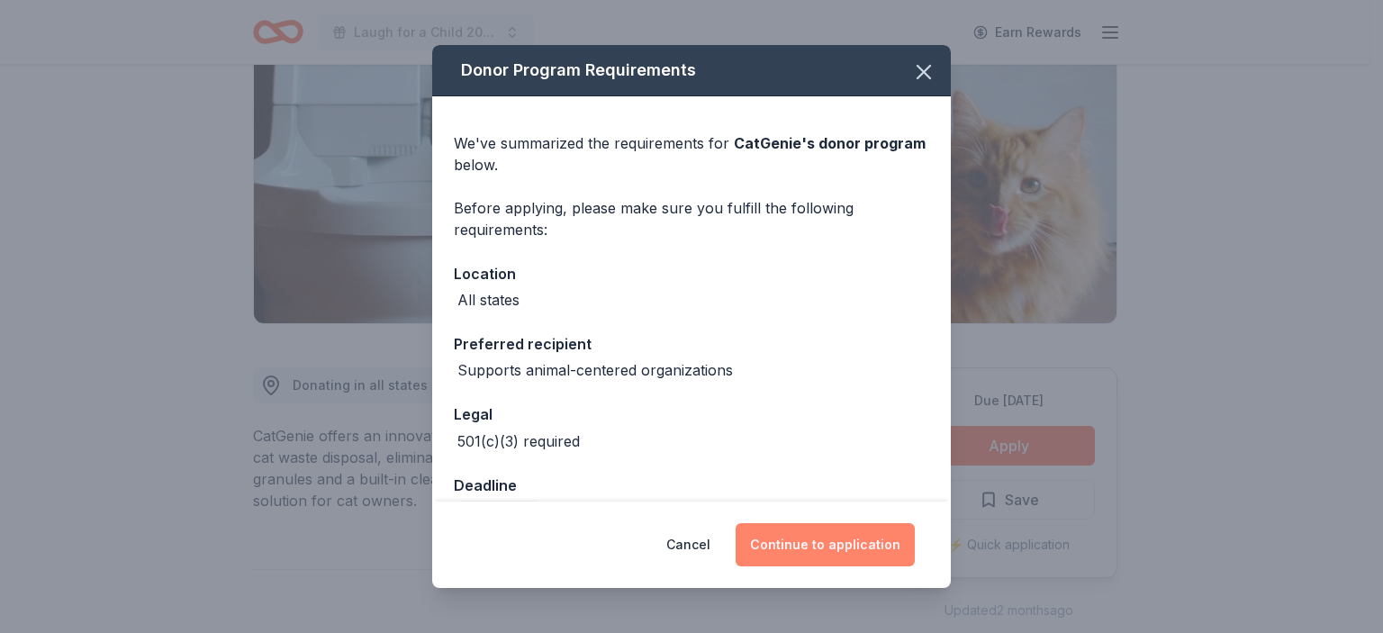
click at [798, 560] on button "Continue to application" at bounding box center [825, 544] width 179 height 43
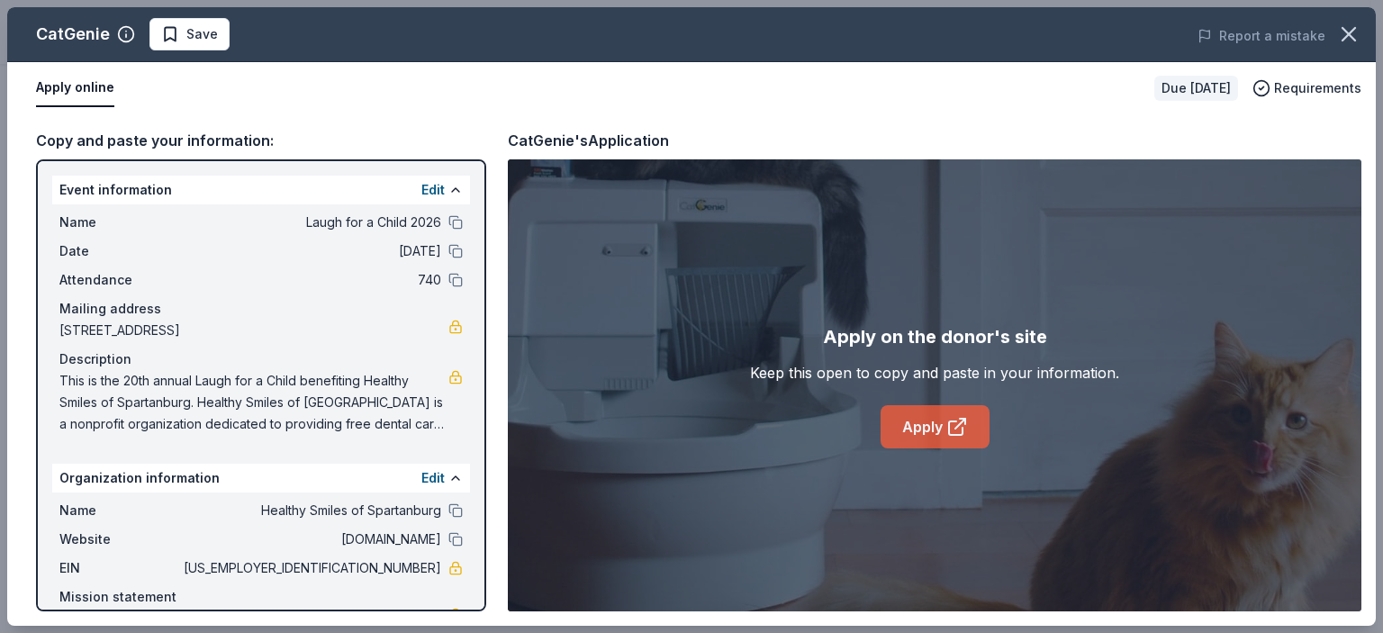
click at [955, 429] on icon at bounding box center [957, 427] width 22 height 22
